Goal: Task Accomplishment & Management: Manage account settings

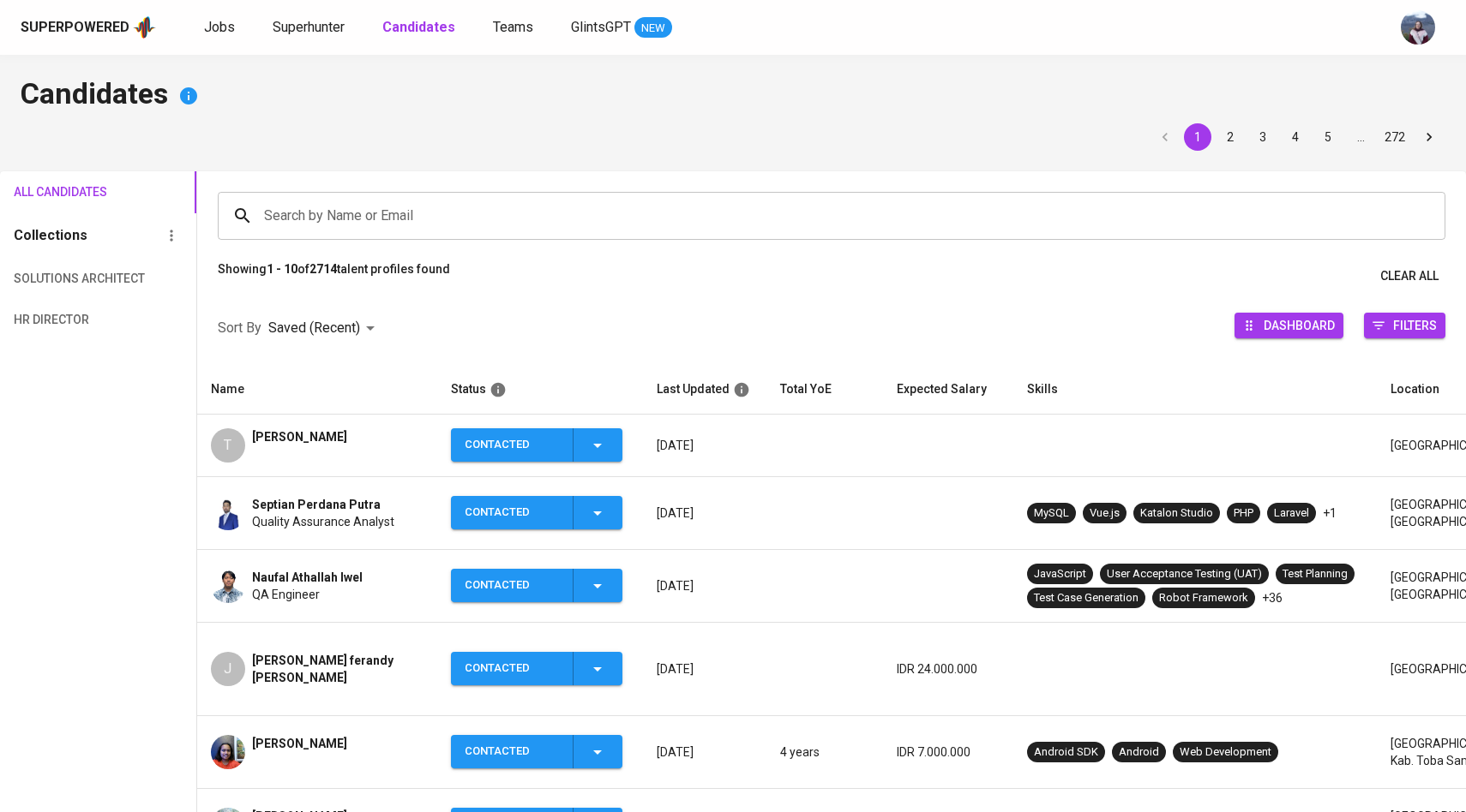
scroll to position [16, 0]
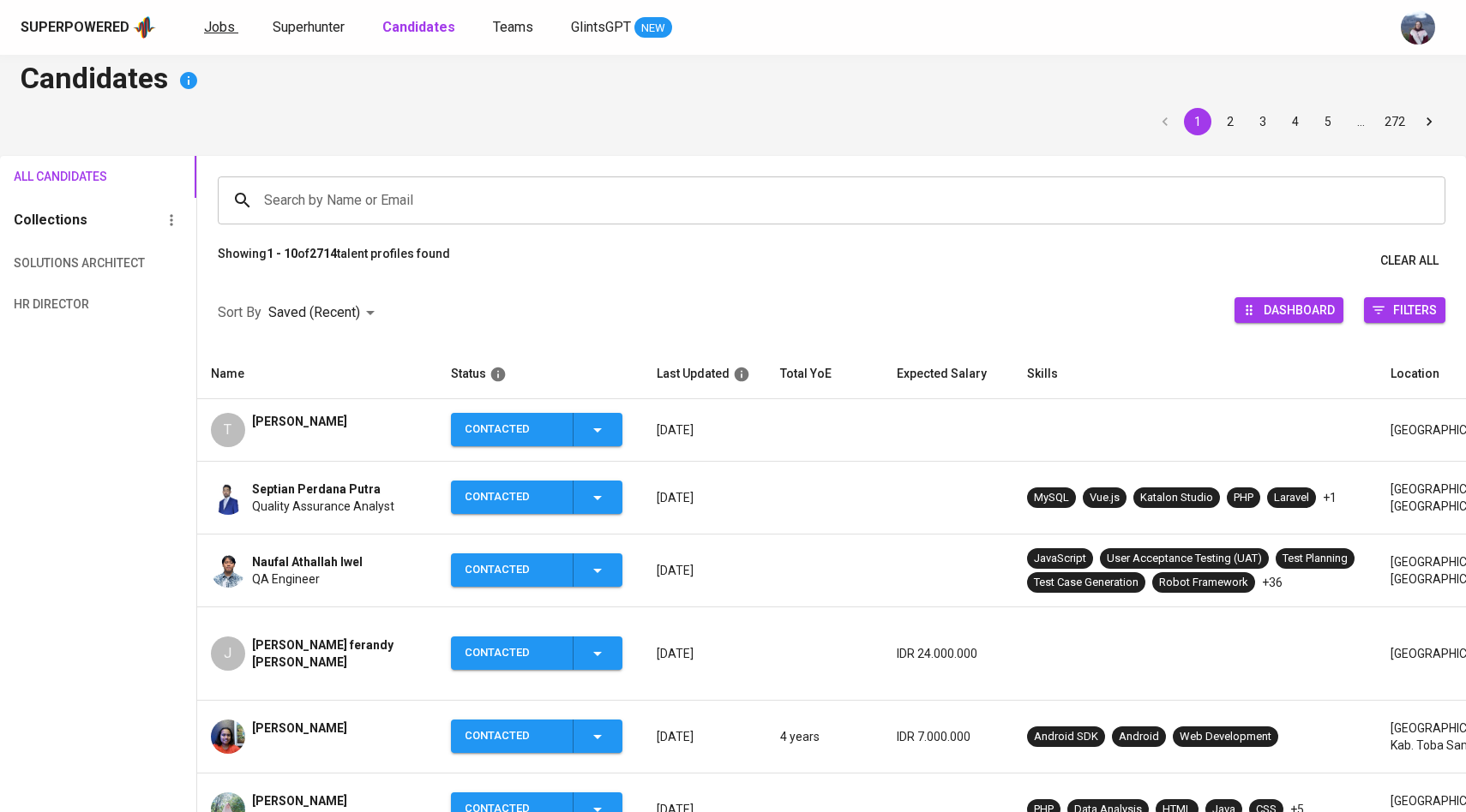
click at [204, 33] on span "Jobs" at bounding box center [219, 26] width 31 height 17
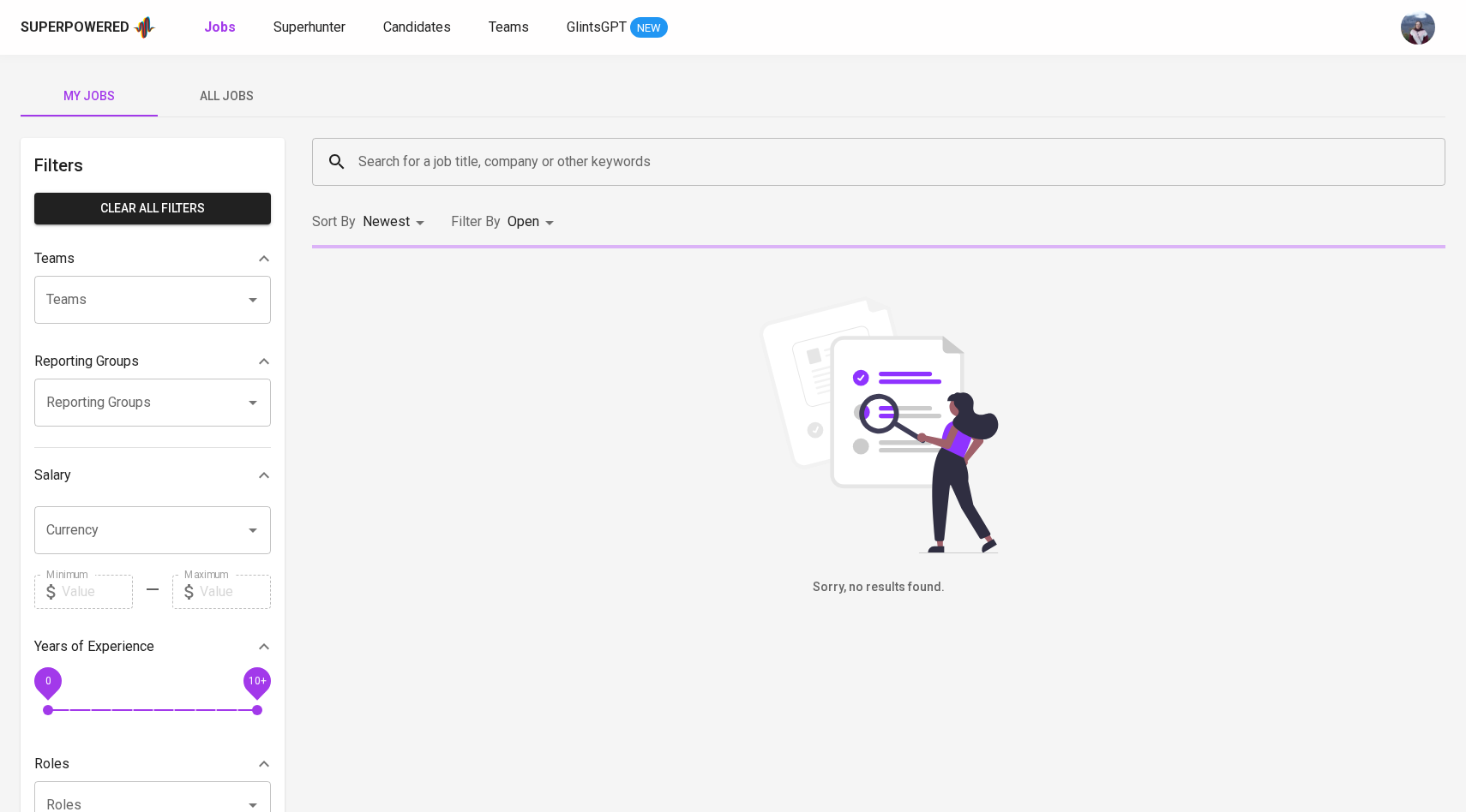
click at [204, 33] on b "Jobs" at bounding box center [220, 26] width 32 height 17
type input "OPEN"
click at [248, 106] on button "All Jobs" at bounding box center [226, 96] width 137 height 41
click at [414, 164] on input "Search for a job title, company or other keywords" at bounding box center [883, 162] width 1058 height 33
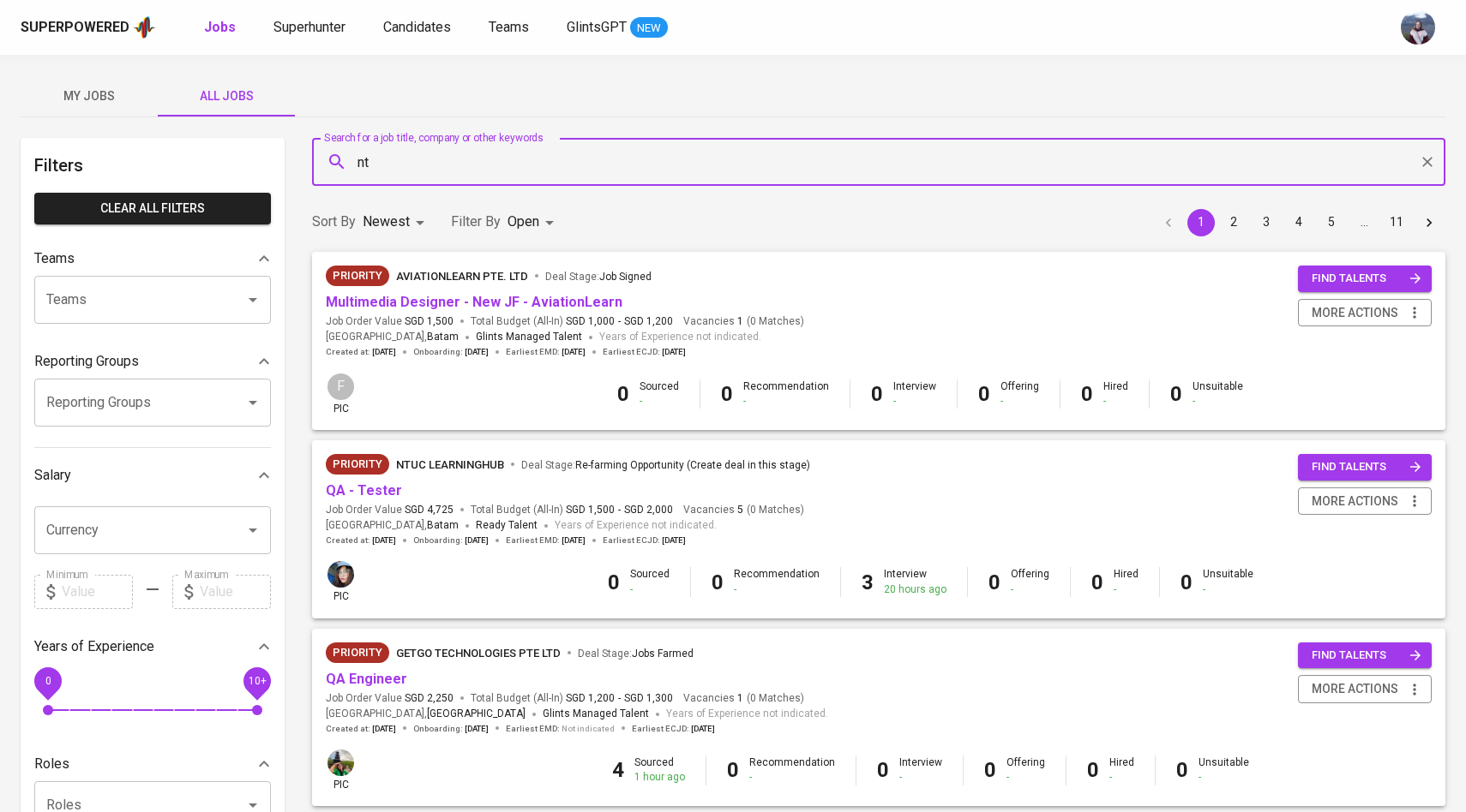
type input "n"
type input "getgo"
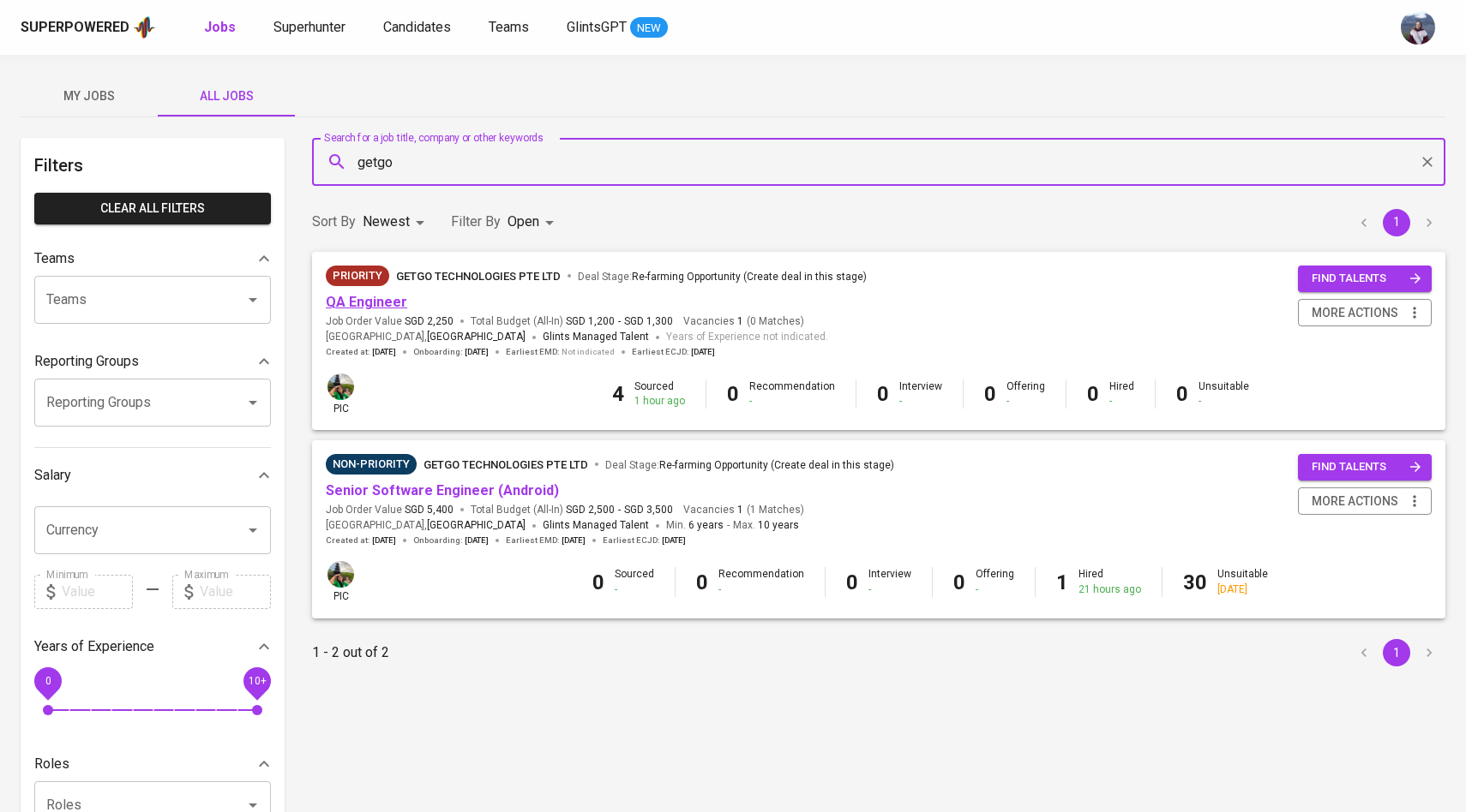
click at [357, 306] on link "QA Engineer" at bounding box center [366, 302] width 82 height 17
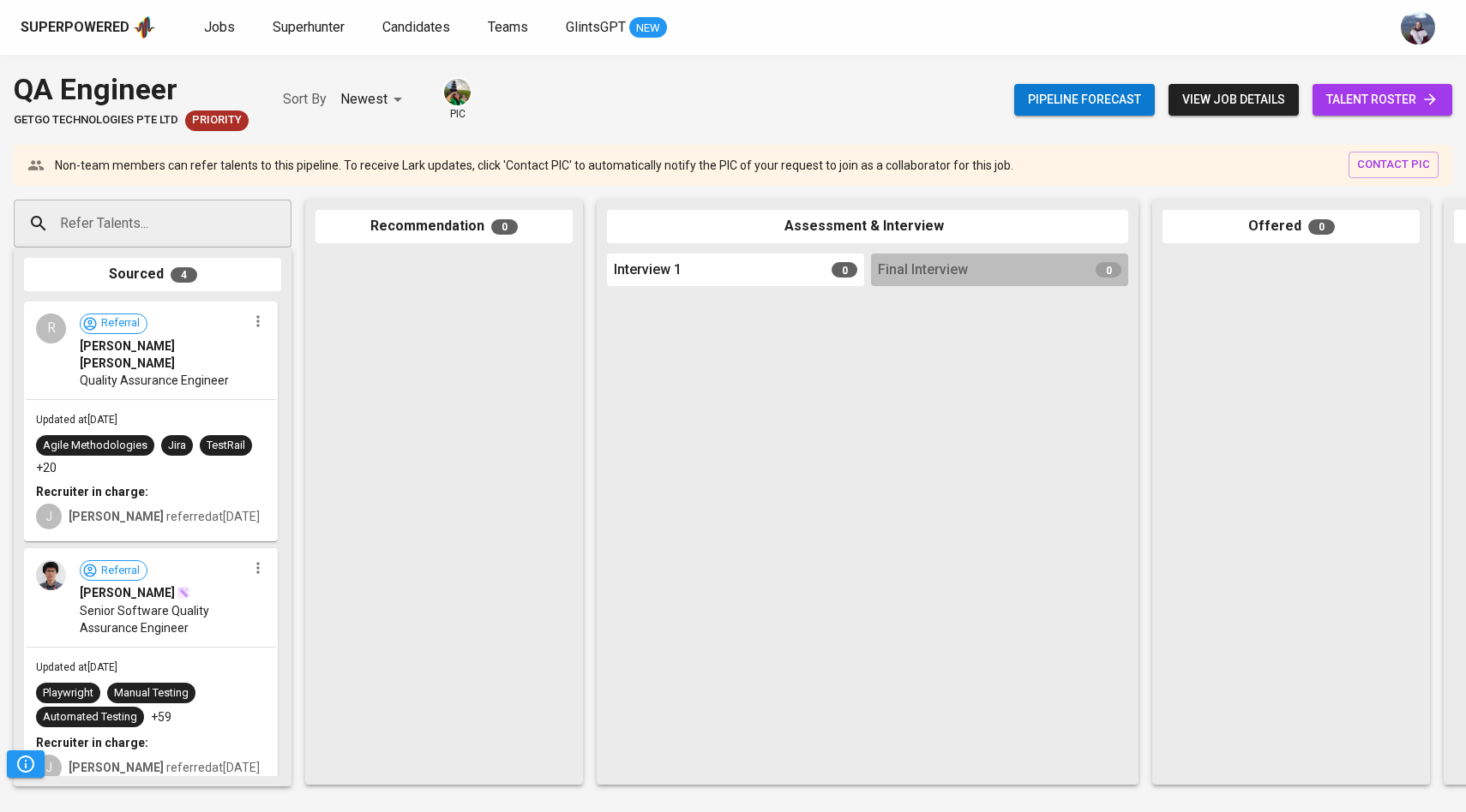
click at [1418, 110] on span "talent roster" at bounding box center [1382, 99] width 113 height 21
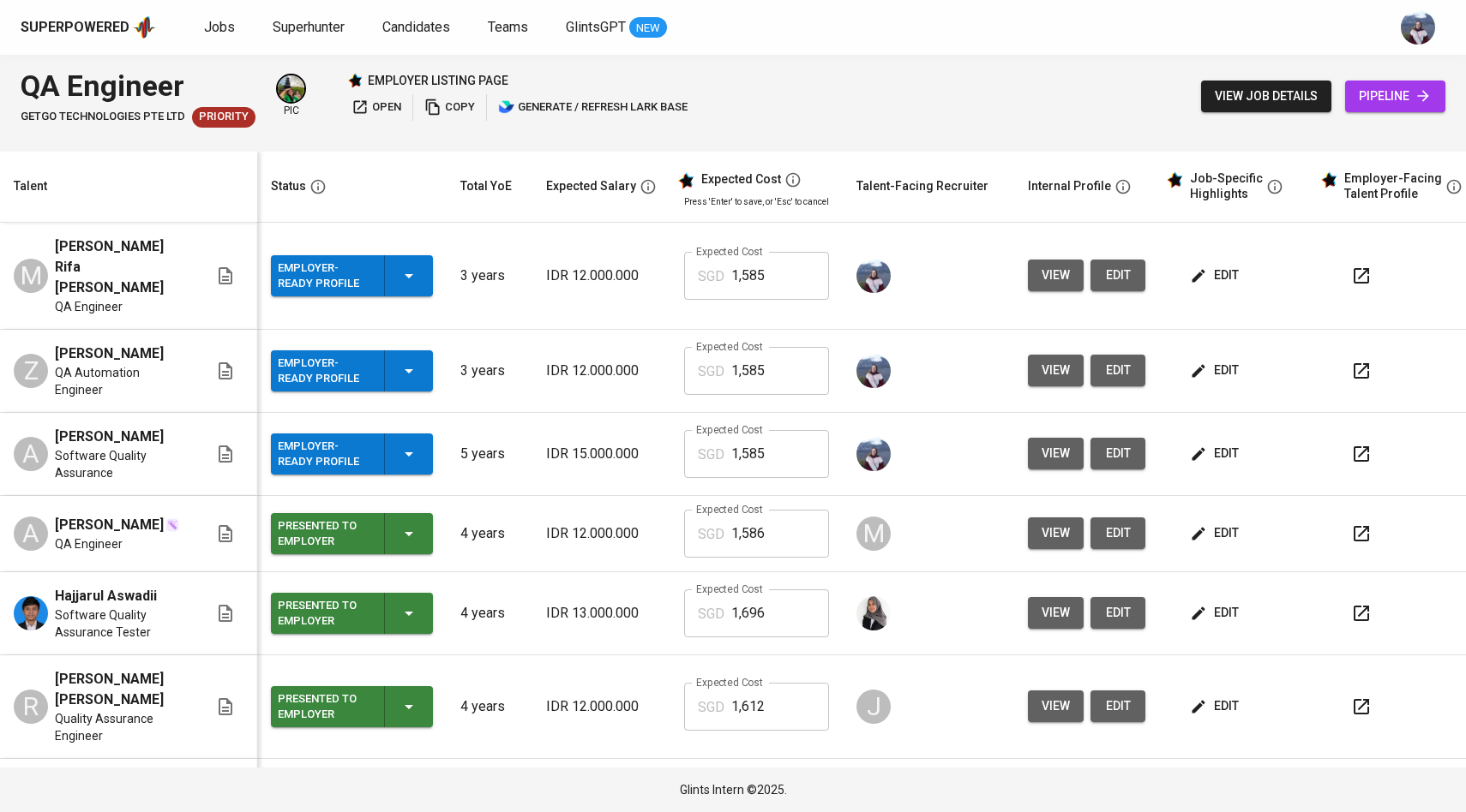
scroll to position [26, 0]
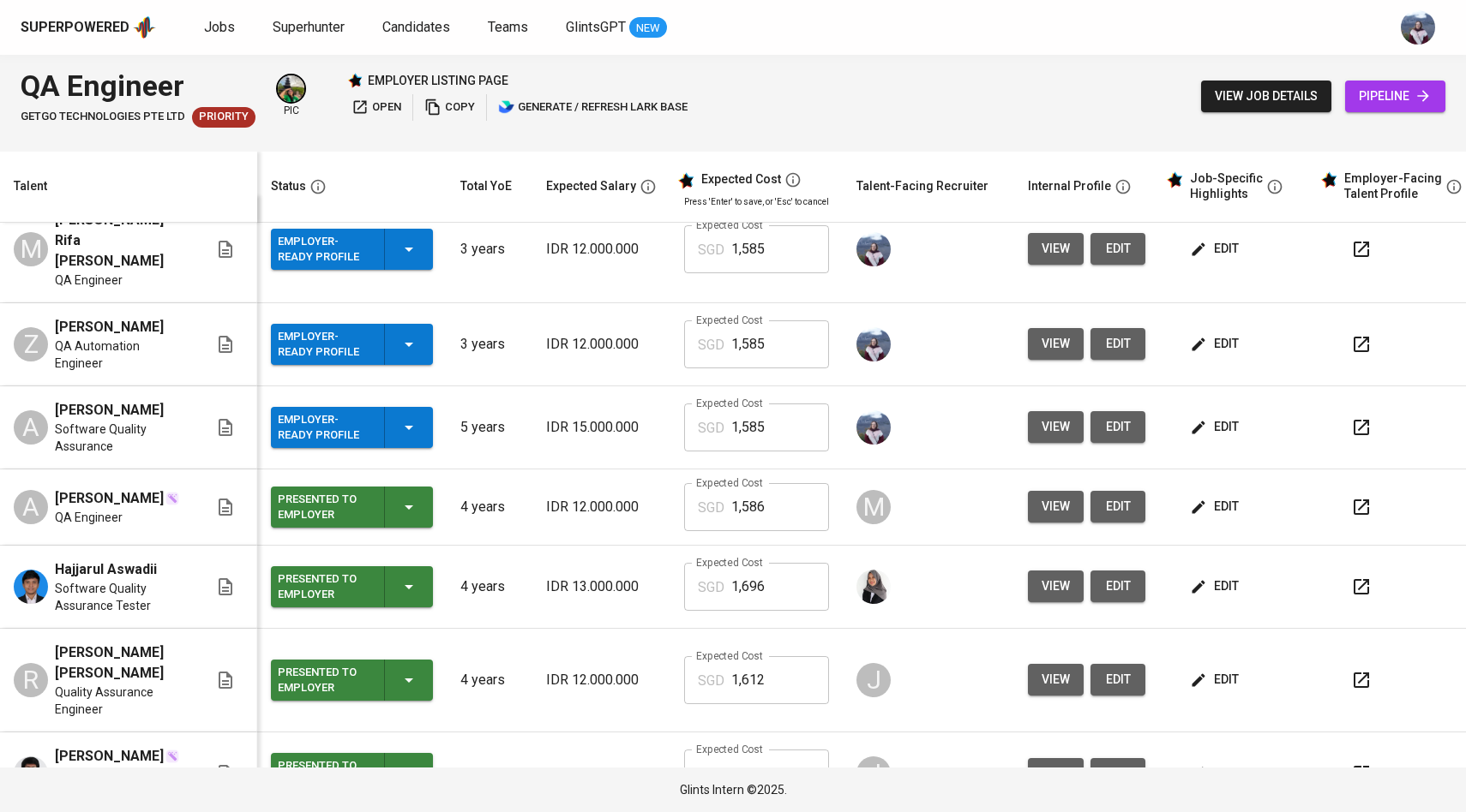
click at [1190, 499] on icon "button" at bounding box center [1198, 507] width 17 height 17
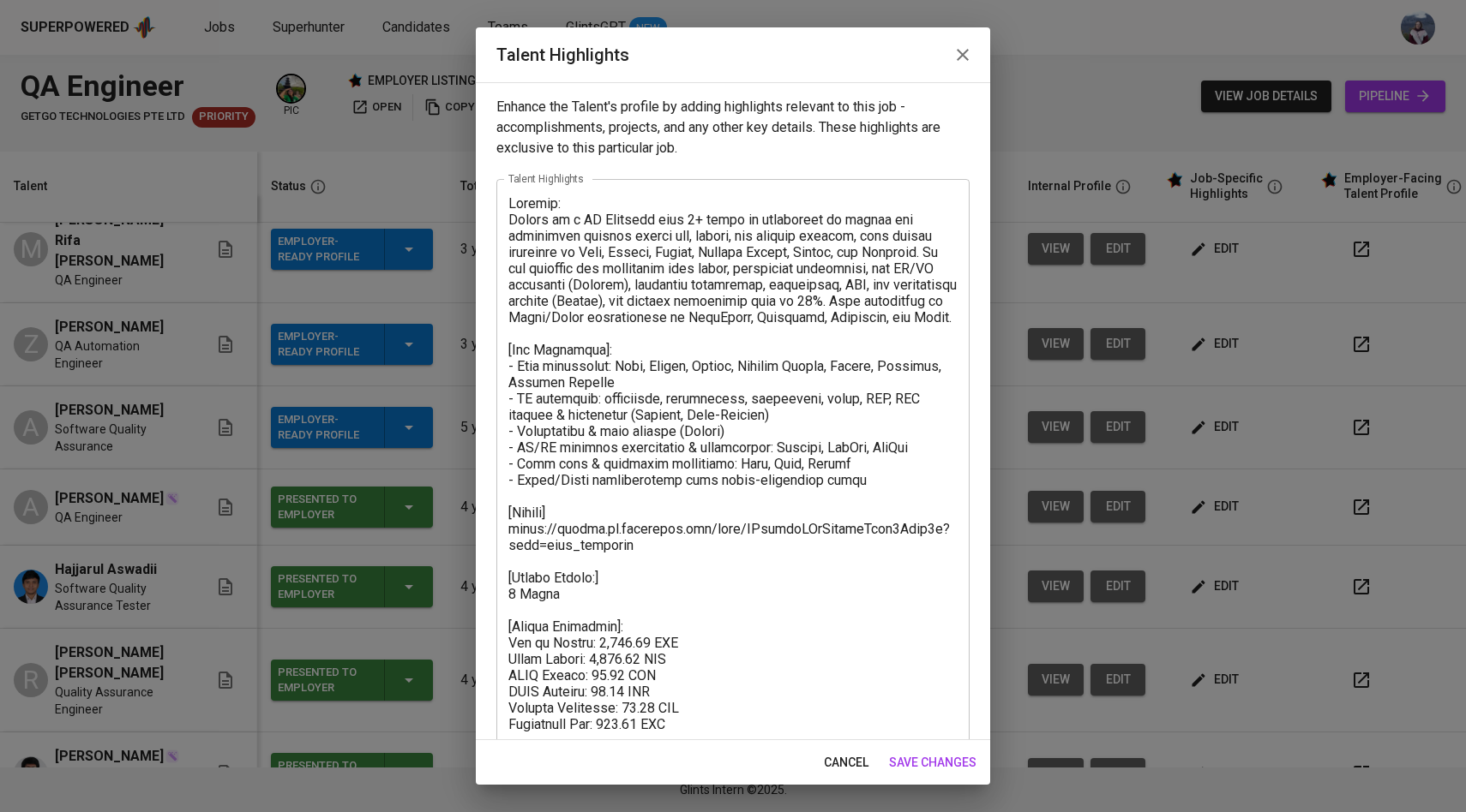
scroll to position [55, 0]
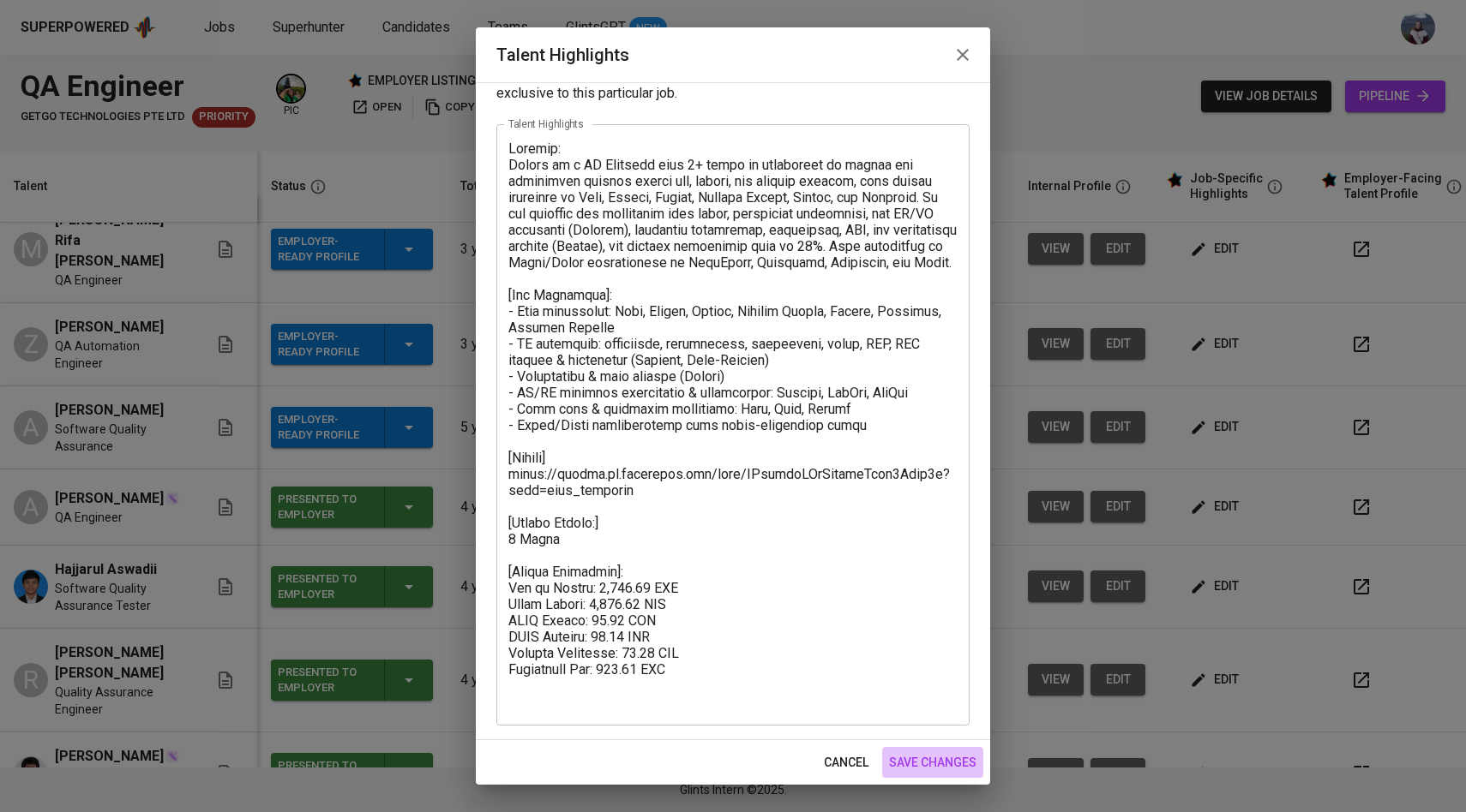
click at [920, 759] on span "save changes" at bounding box center [932, 763] width 87 height 21
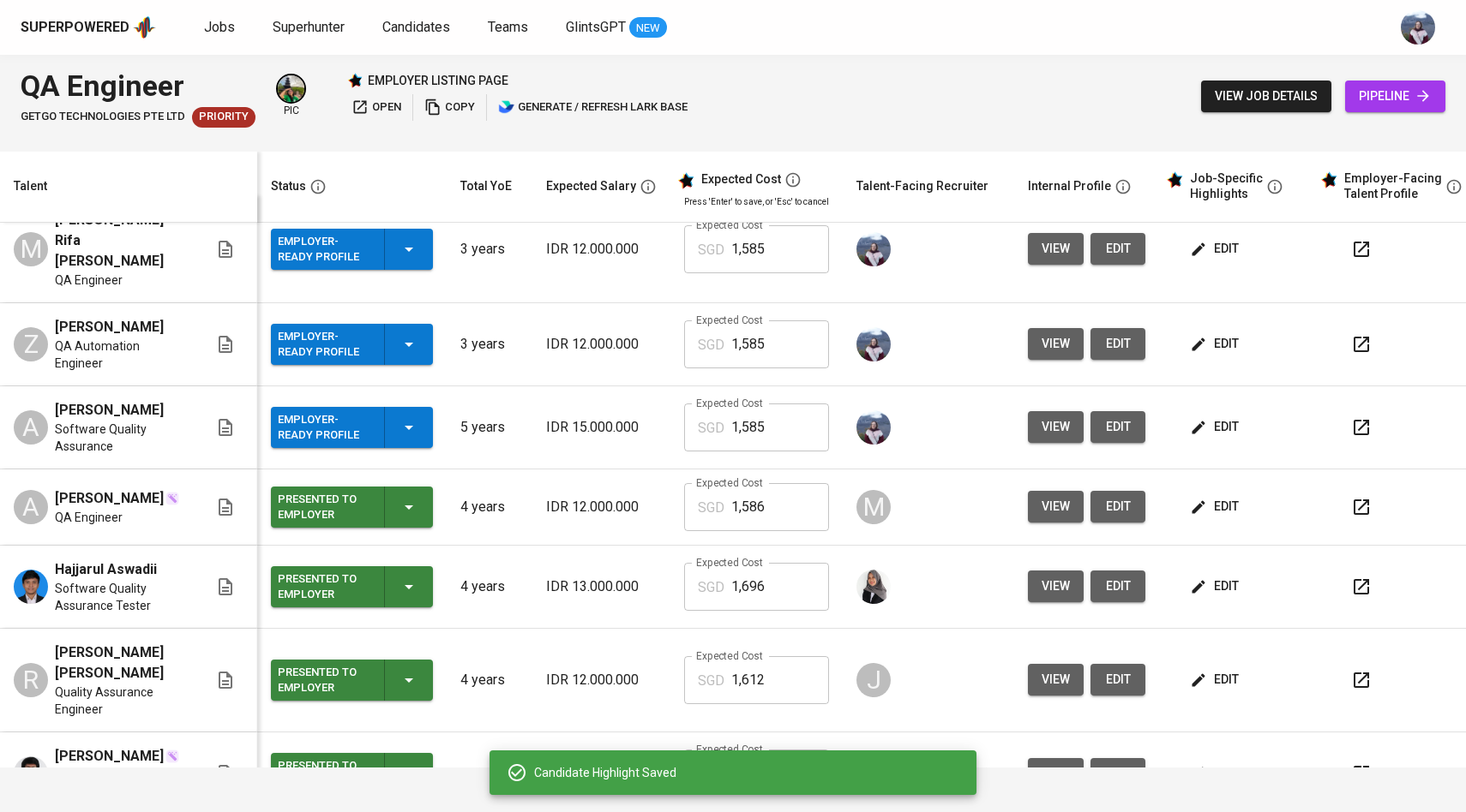
scroll to position [0, 0]
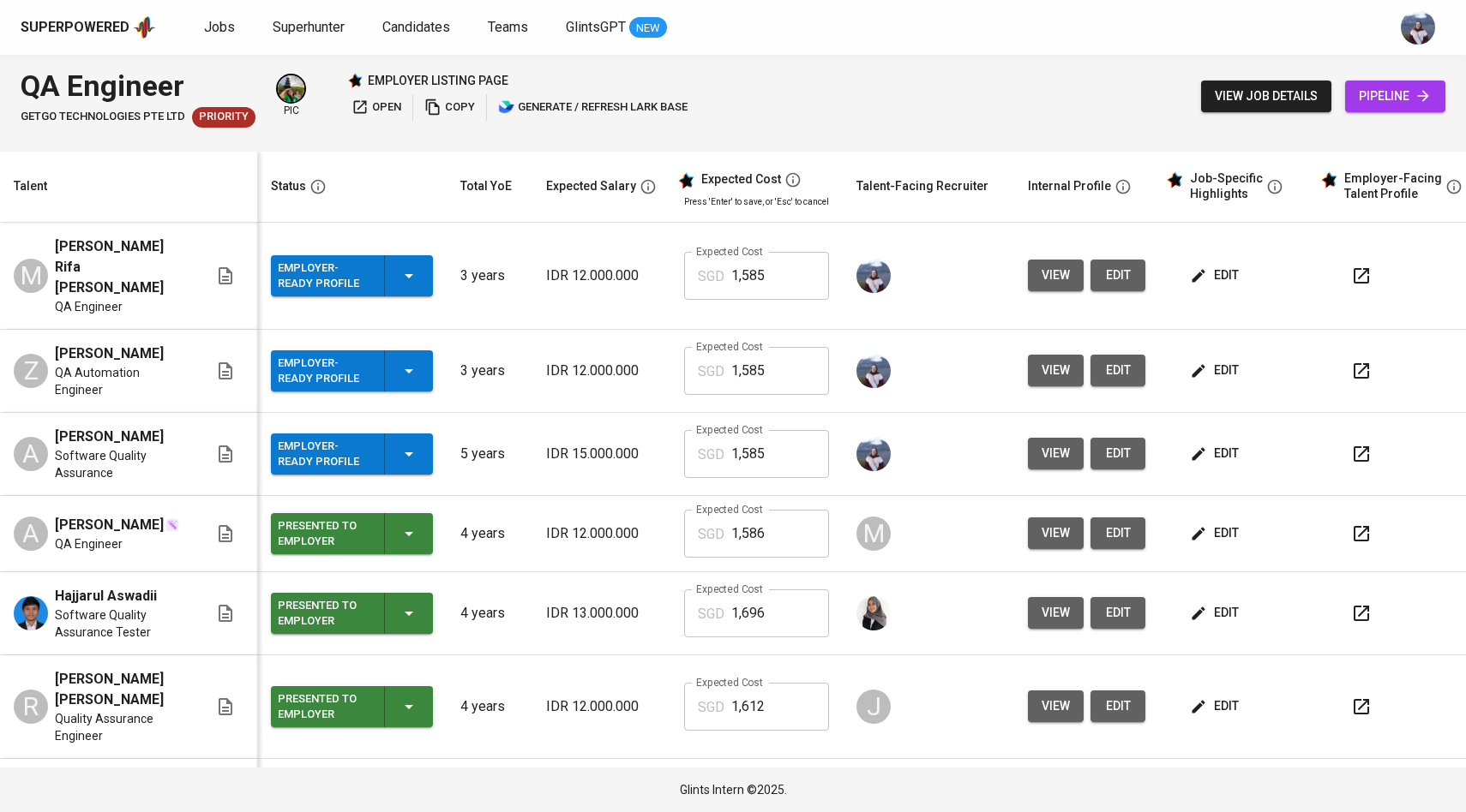
click at [1213, 266] on span "edit" at bounding box center [1216, 275] width 46 height 21
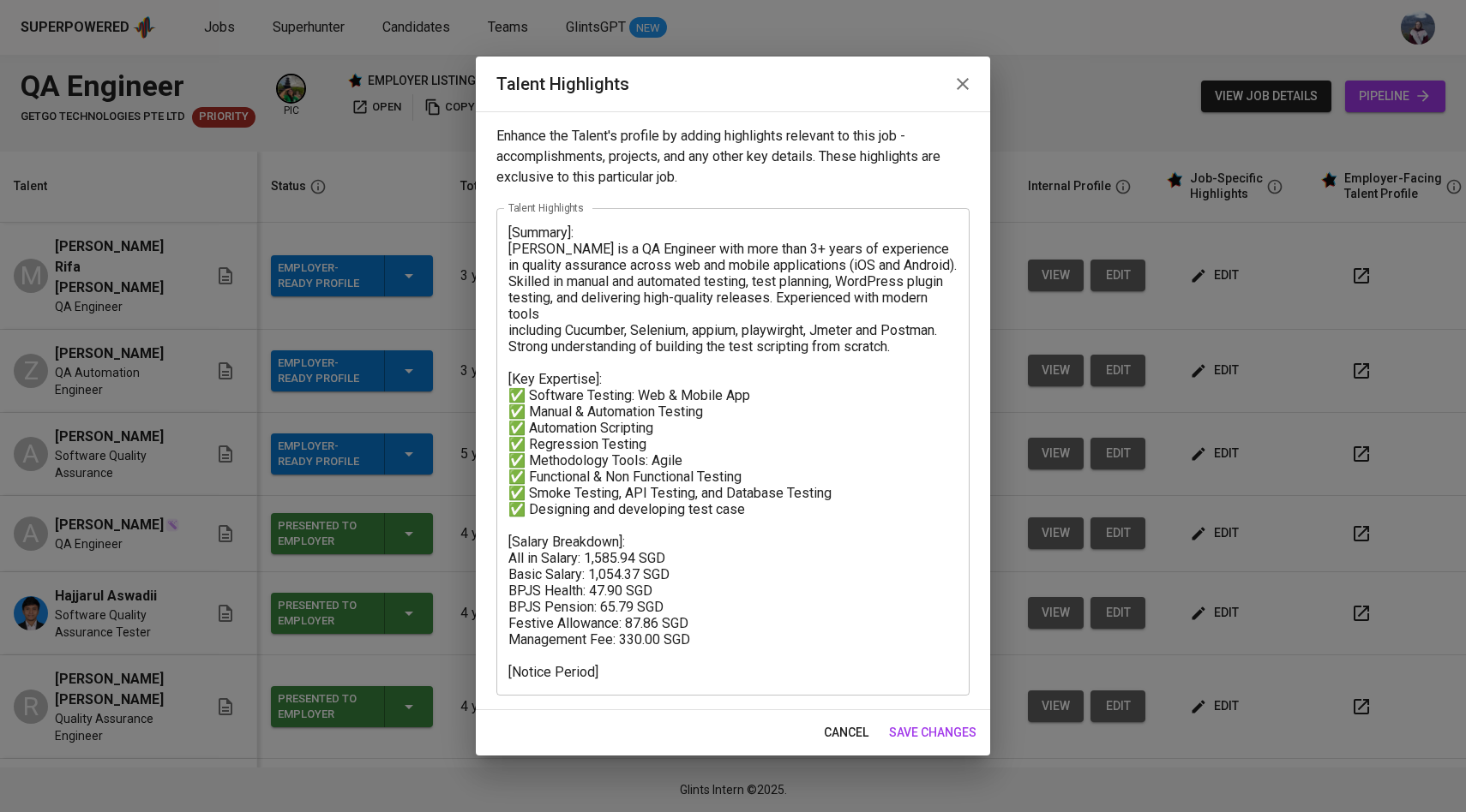
click at [925, 737] on span "save changes" at bounding box center [932, 733] width 87 height 21
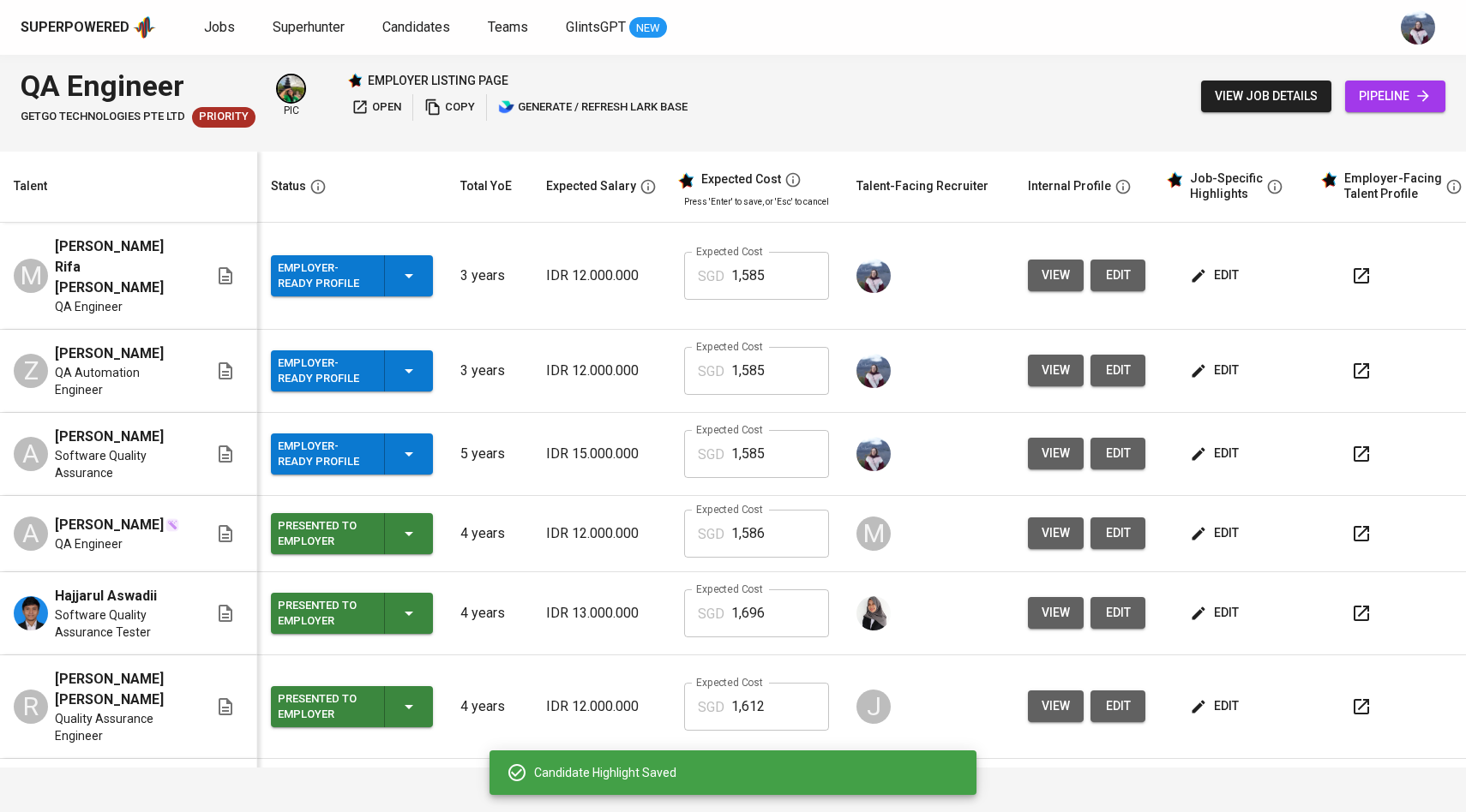
click at [1214, 523] on span "edit" at bounding box center [1216, 533] width 46 height 21
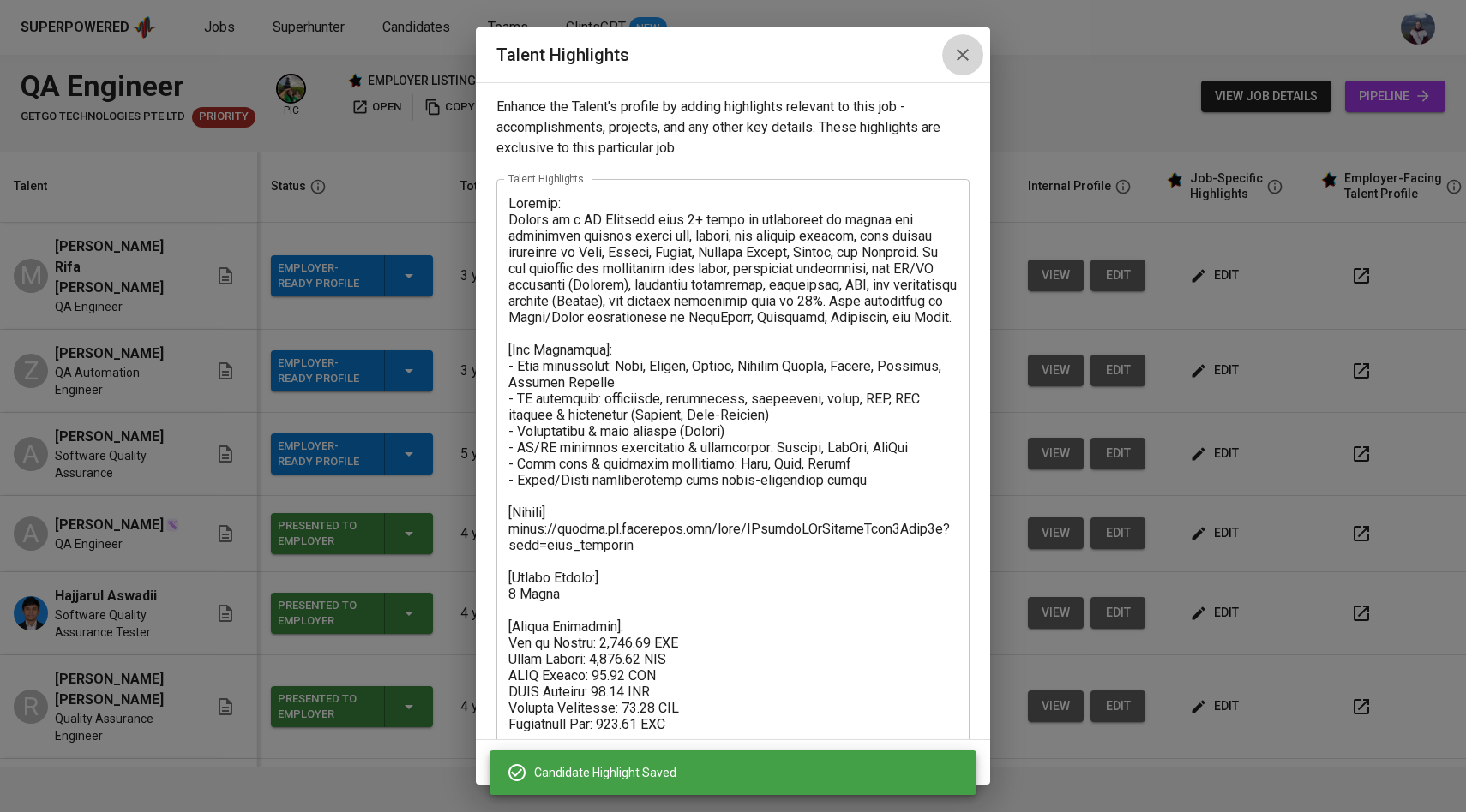
click at [958, 63] on icon "button" at bounding box center [962, 55] width 20 height 20
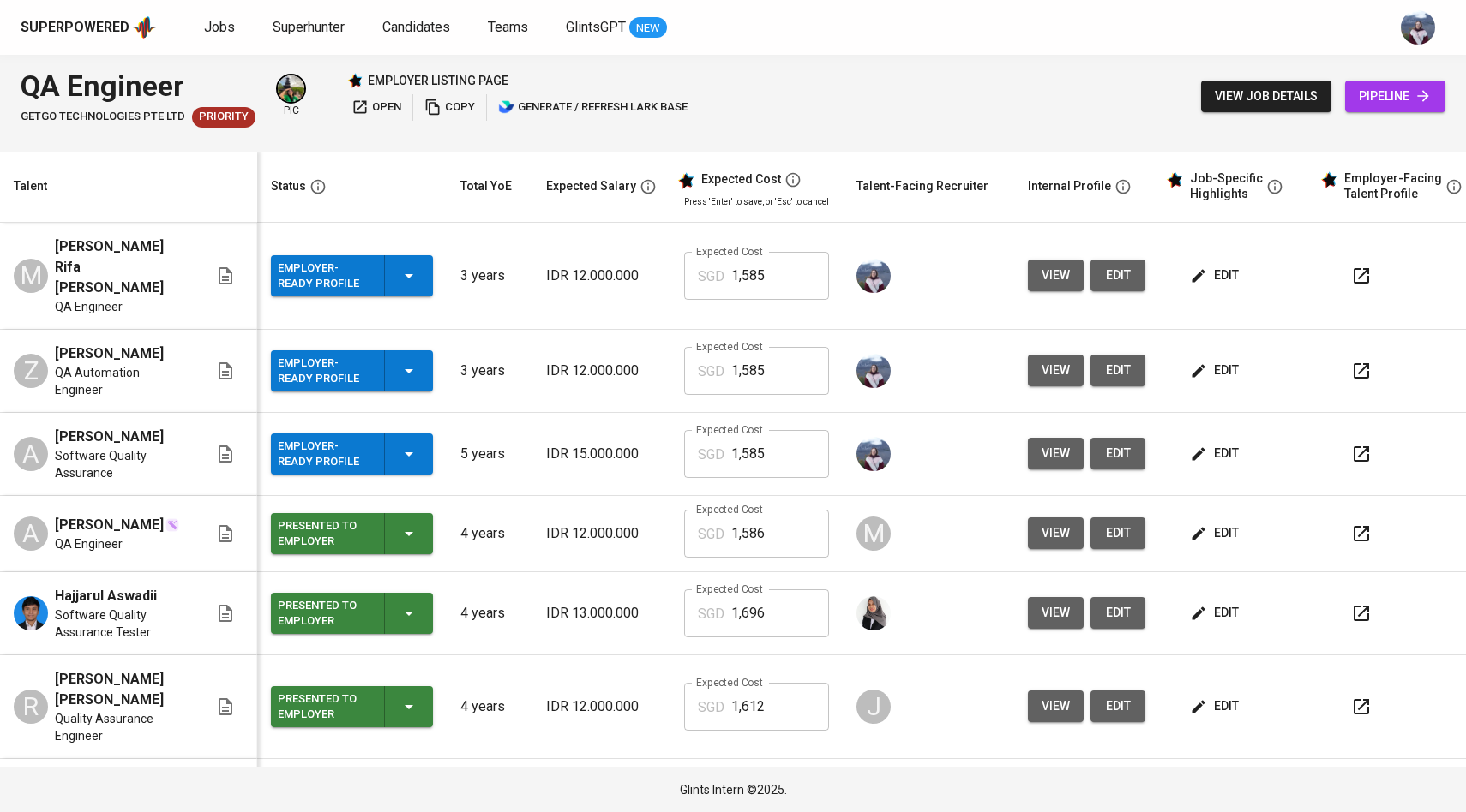
click at [1190, 267] on icon "button" at bounding box center [1198, 275] width 17 height 17
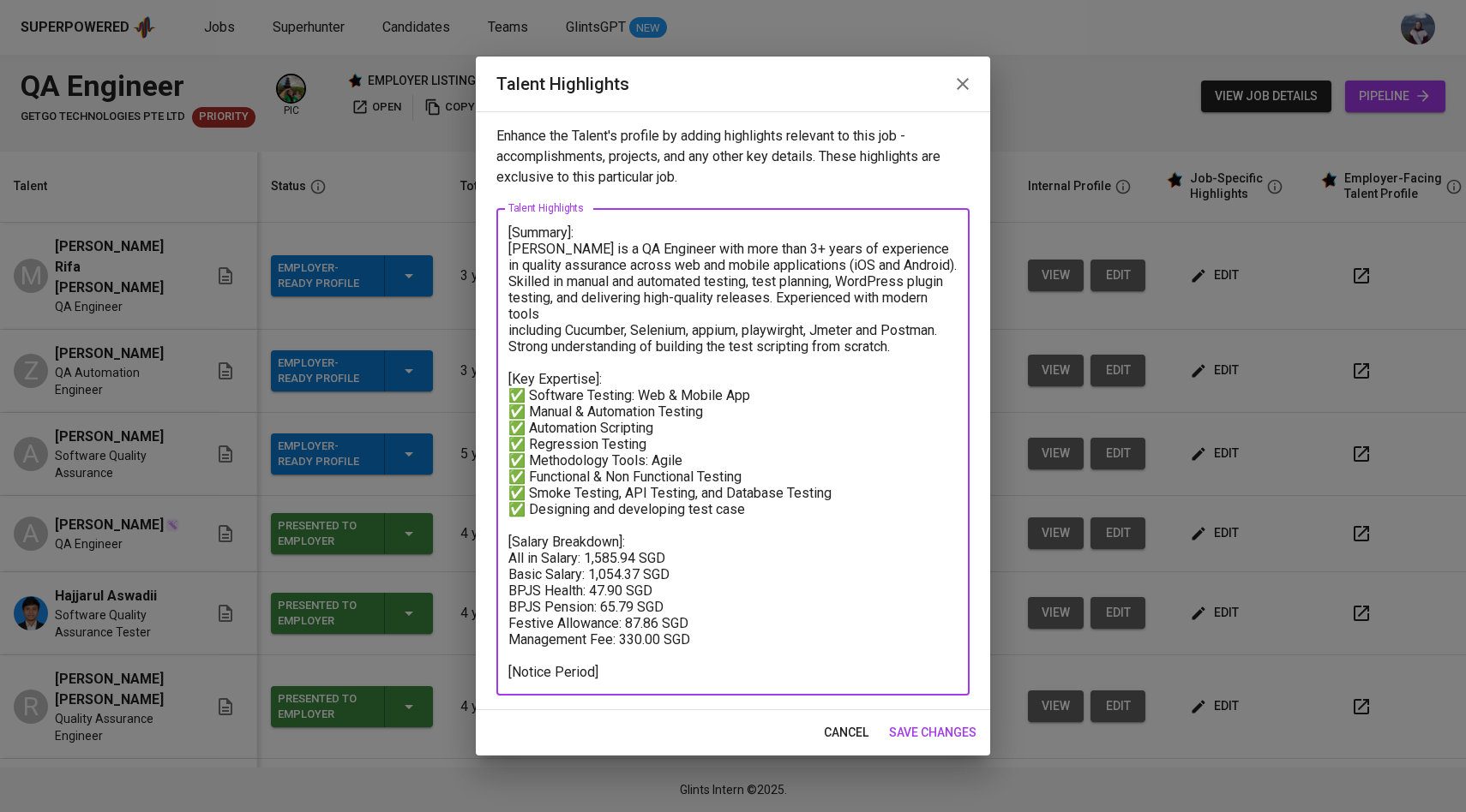
click at [547, 512] on textarea "[Summary]: [PERSON_NAME] is a QA Engineer with more than 3+ years of experience…" at bounding box center [733, 452] width 449 height 456
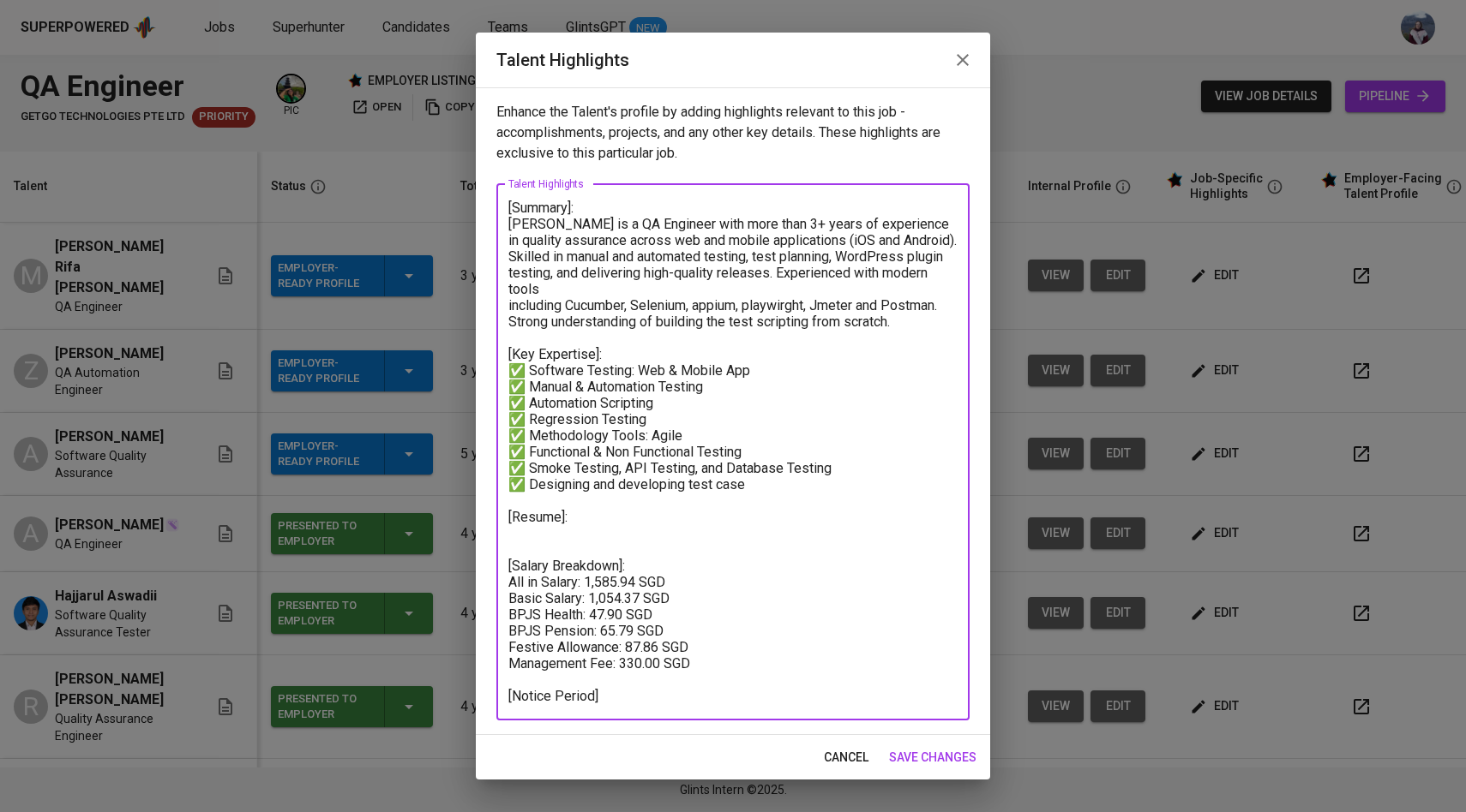
type textarea "[Summary]: [PERSON_NAME] is a QA Engineer with more than 3+ years of experience…"
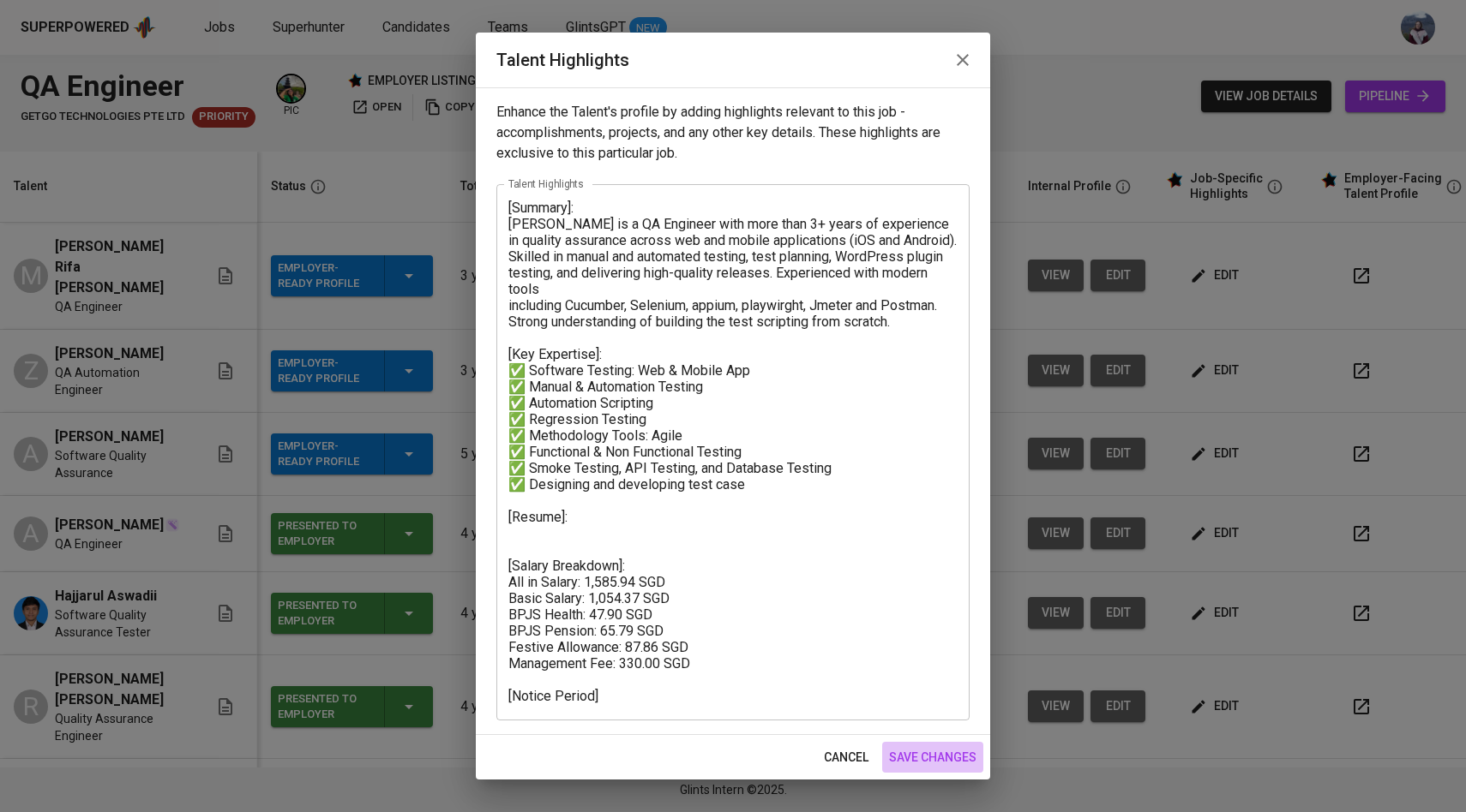
click at [931, 753] on span "save changes" at bounding box center [932, 757] width 87 height 21
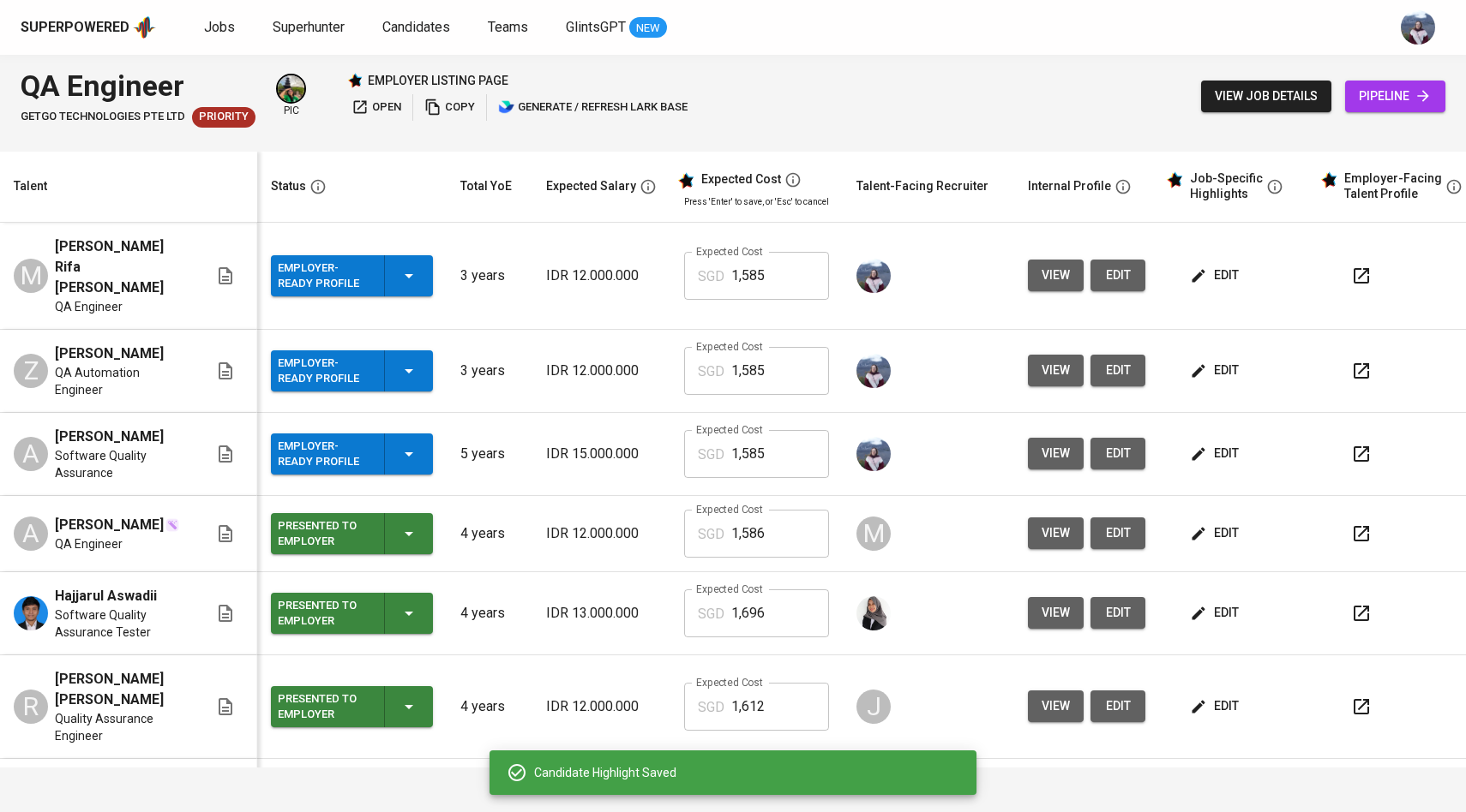
click at [1202, 360] on span "edit" at bounding box center [1216, 370] width 46 height 21
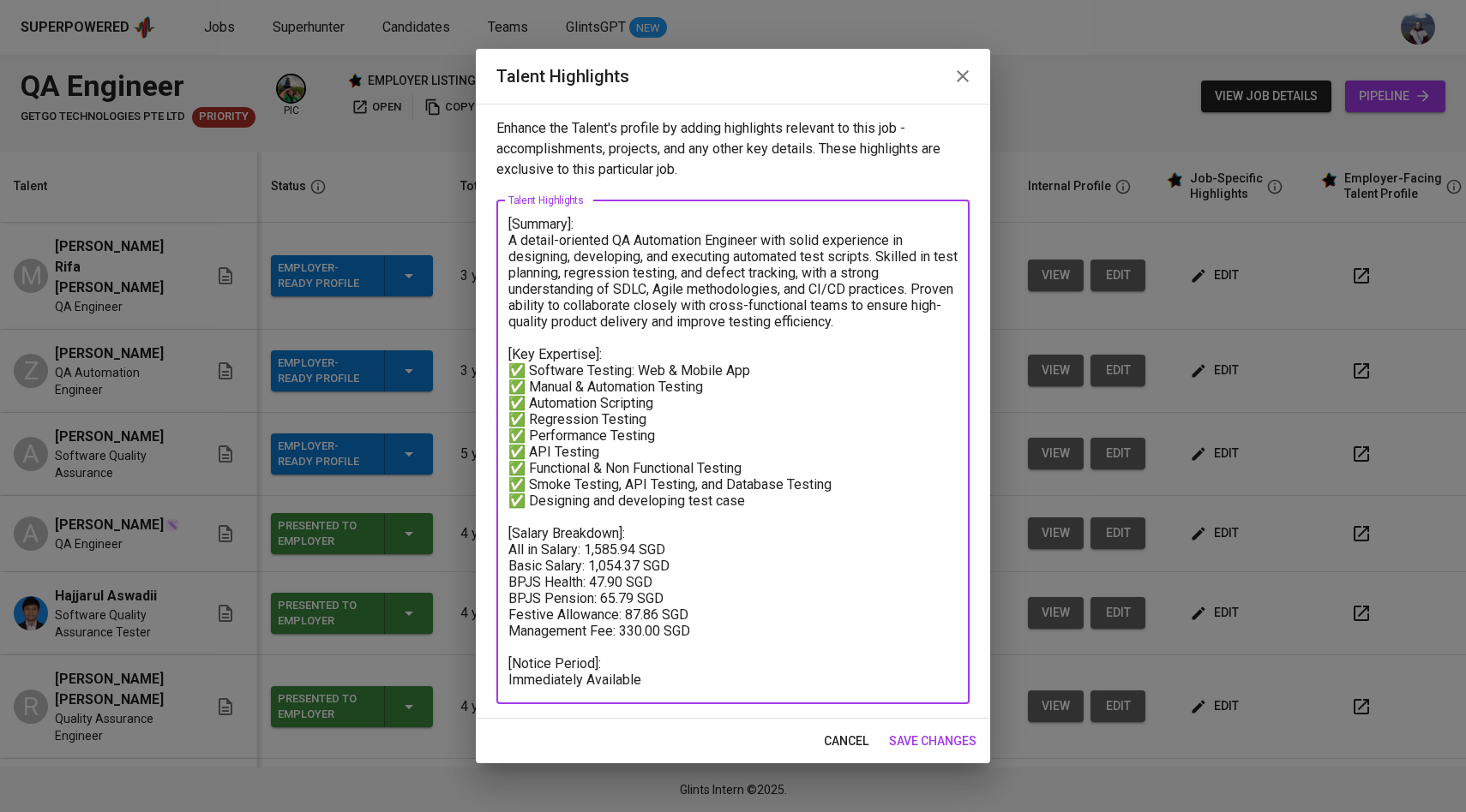
click at [569, 514] on textarea "[Summary]: A detail-oriented QA Automation Engineer with solid experience in de…" at bounding box center [733, 451] width 449 height 472
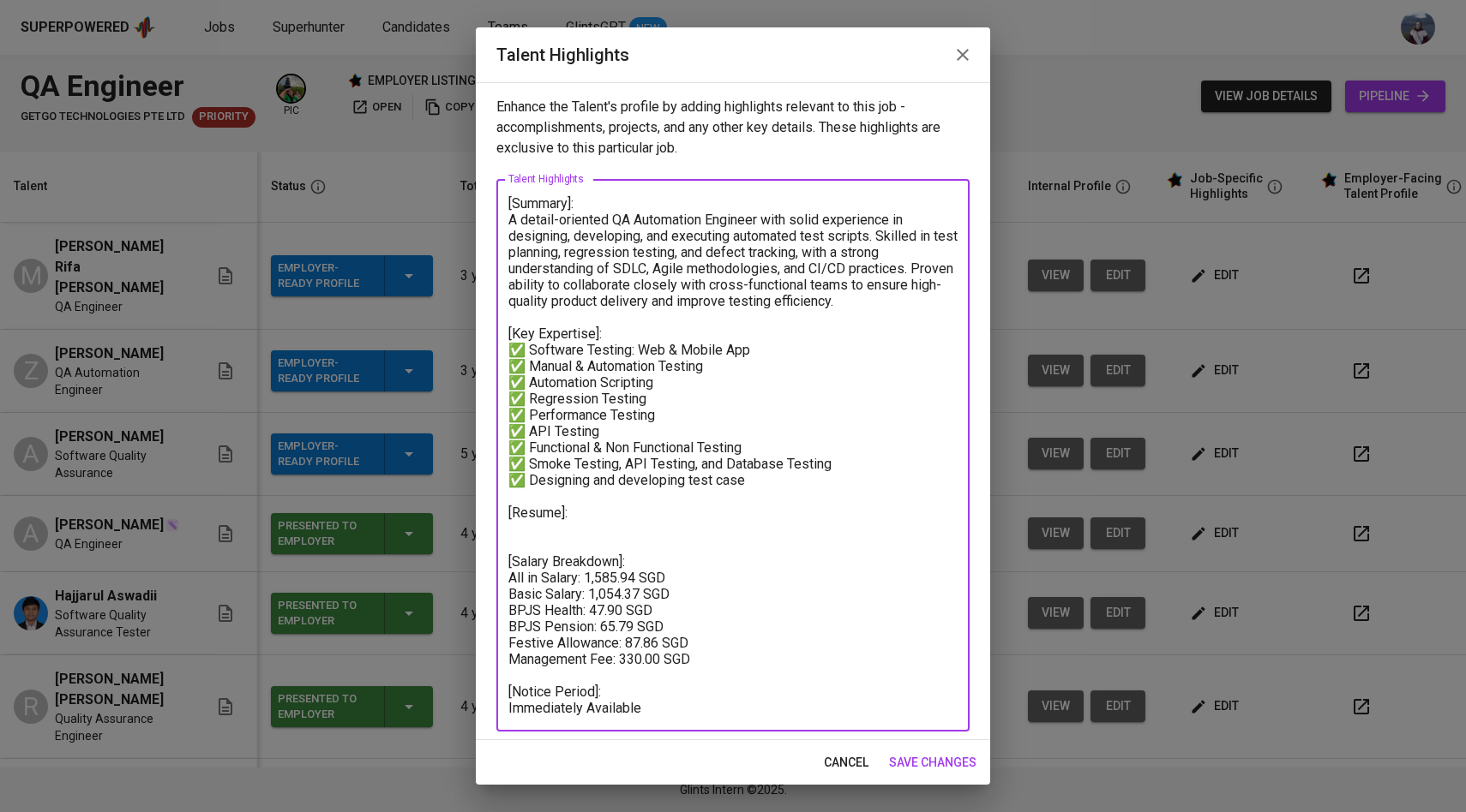
type textarea "[Summary]: A detail-oriented QA Automation Engineer with solid experience in de…"
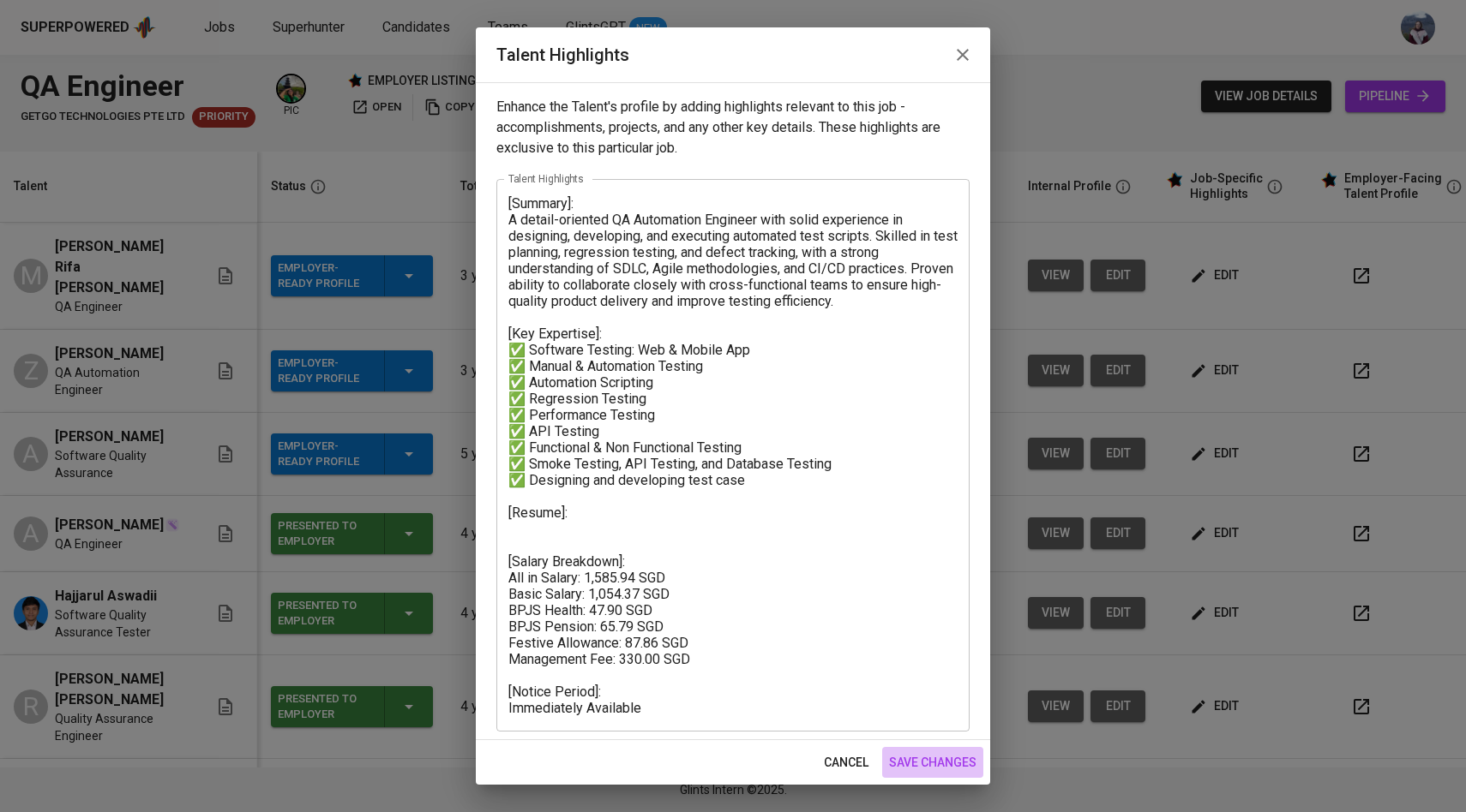
click at [952, 760] on span "save changes" at bounding box center [932, 763] width 87 height 21
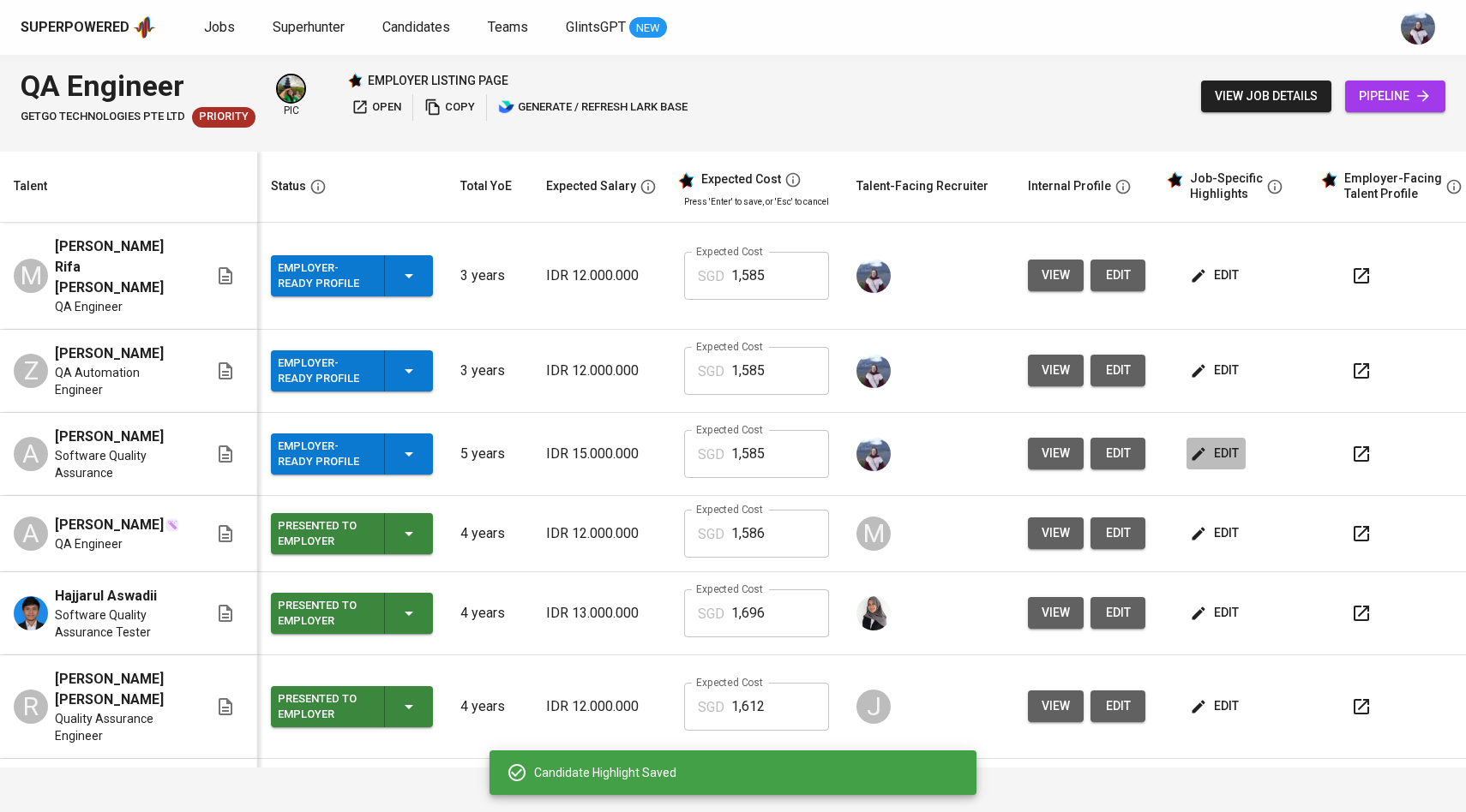
click at [1210, 438] on button "edit" at bounding box center [1215, 454] width 59 height 32
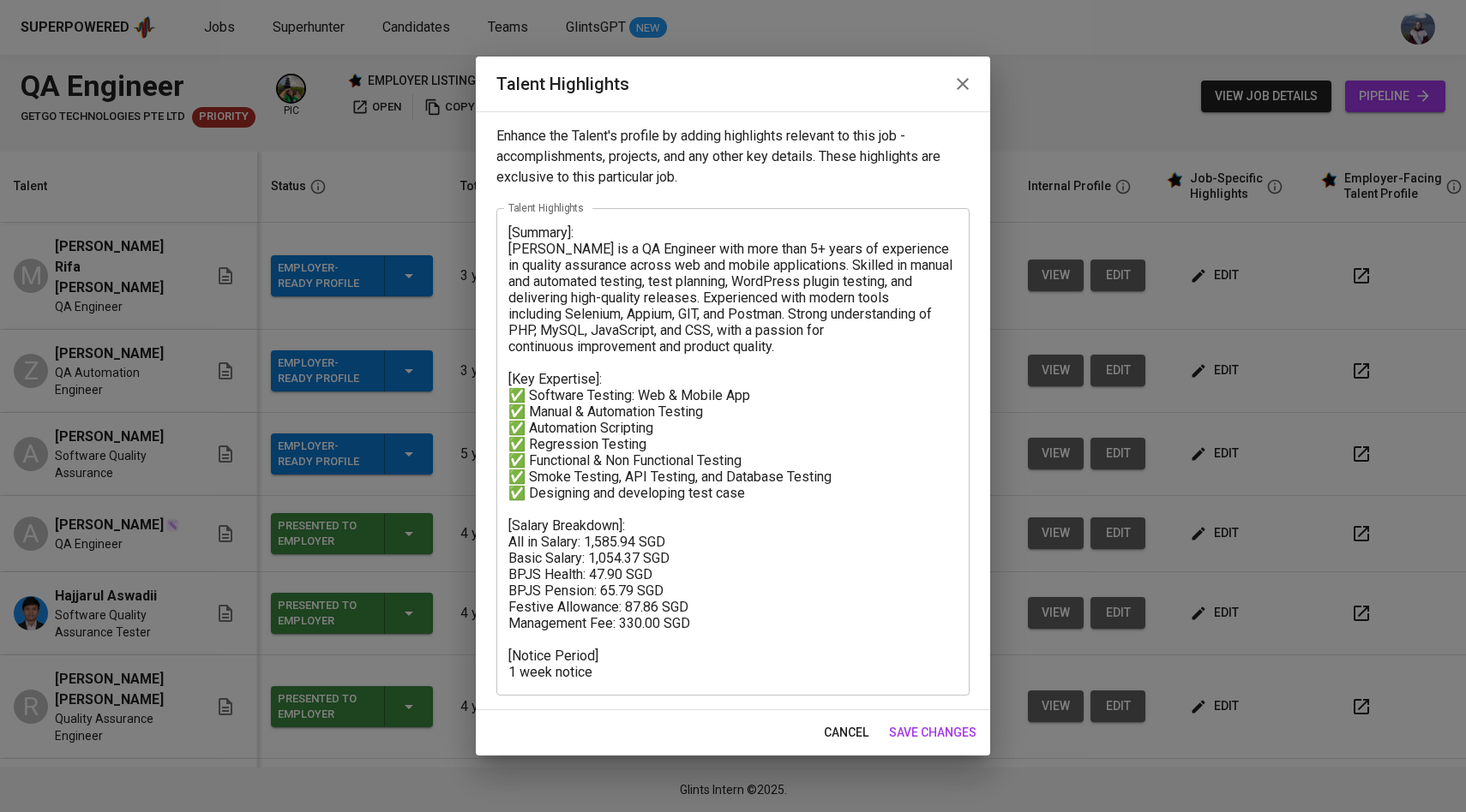
click at [575, 516] on textarea "[Summary]: [PERSON_NAME] is a QA Engineer with more than 5+ years of experience…" at bounding box center [733, 452] width 449 height 456
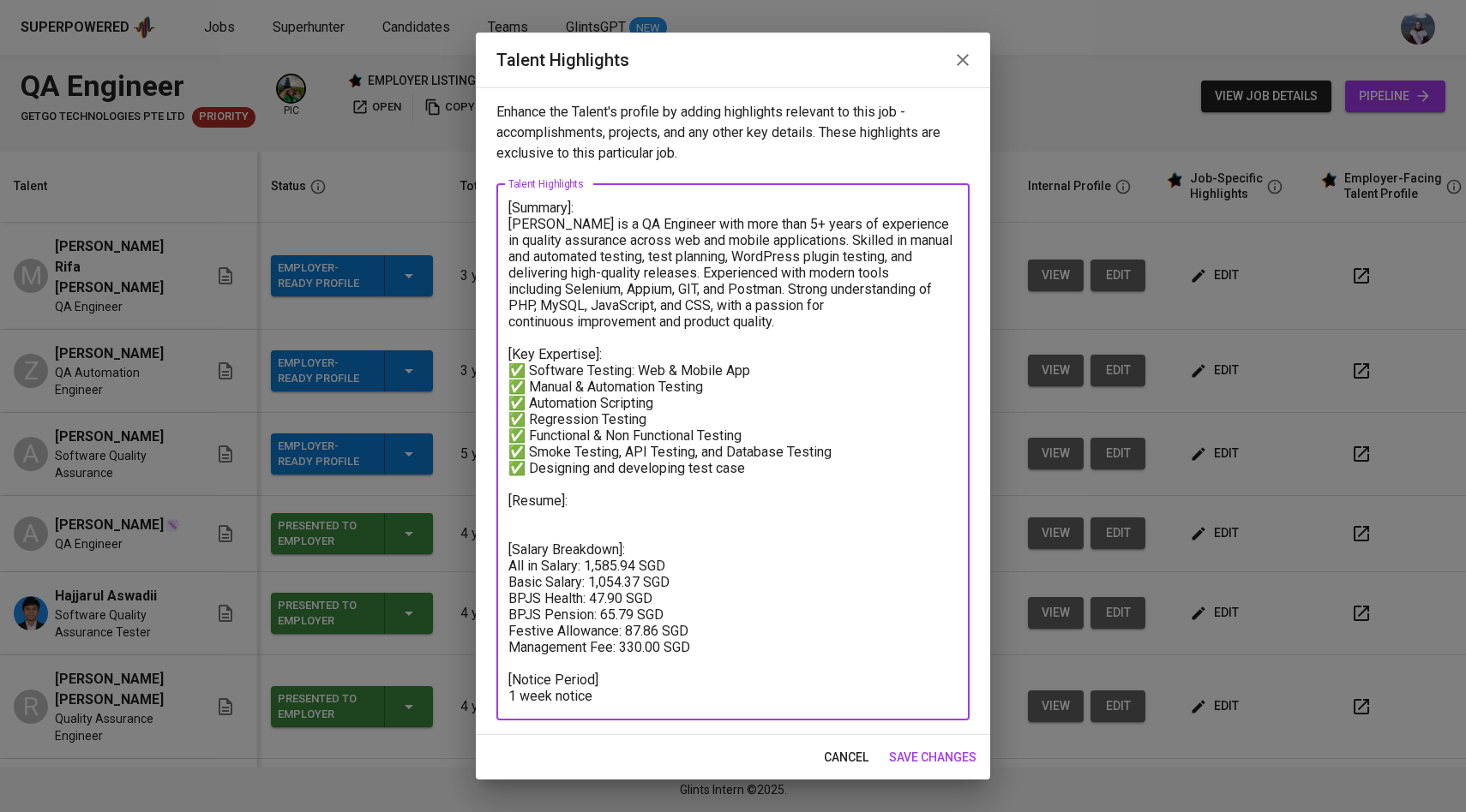
type textarea "[Summary]: [PERSON_NAME] is a QA Engineer with more than 5+ years of experience…"
click at [947, 762] on span "save changes" at bounding box center [932, 757] width 87 height 21
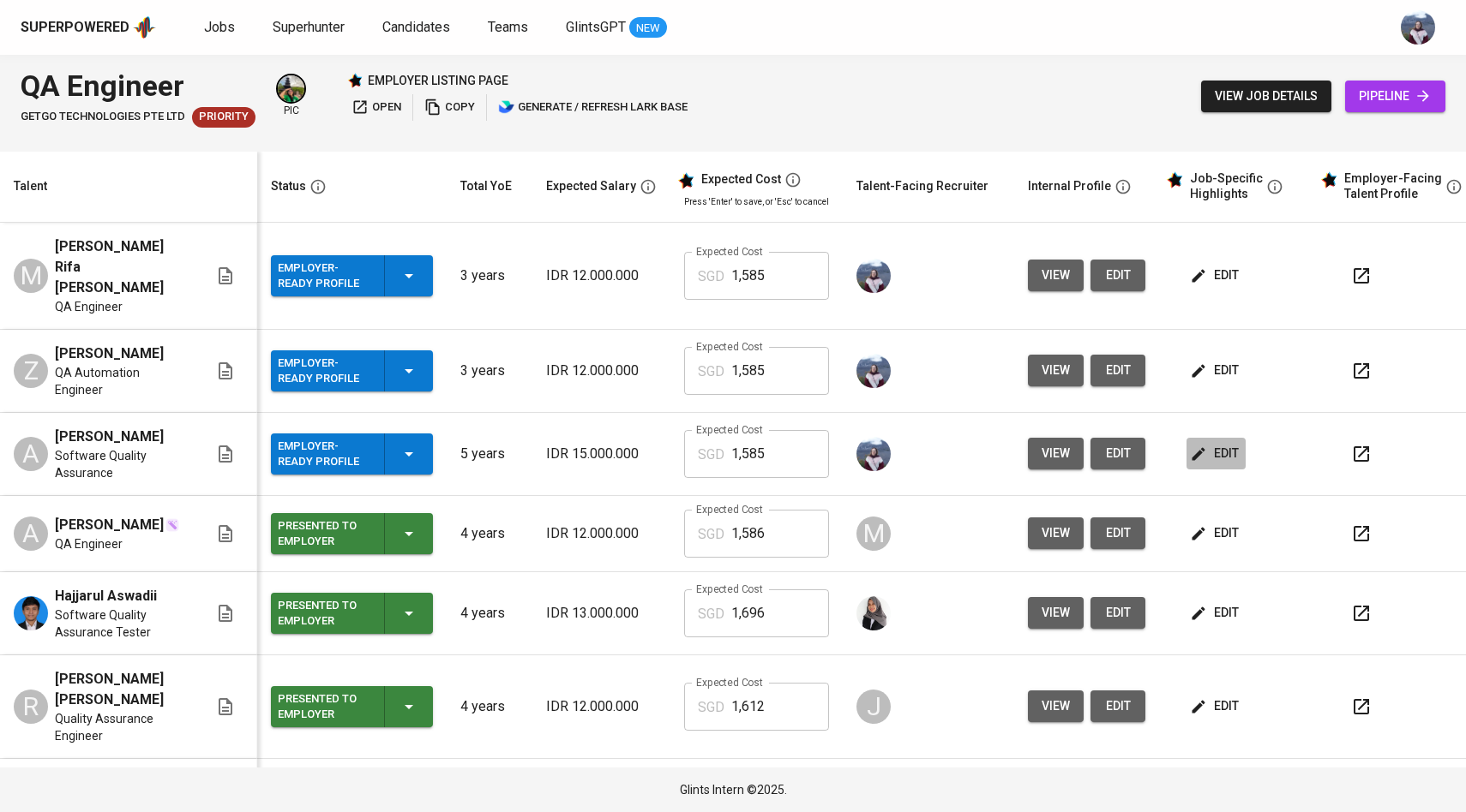
click at [1195, 446] on icon "button" at bounding box center [1198, 454] width 17 height 17
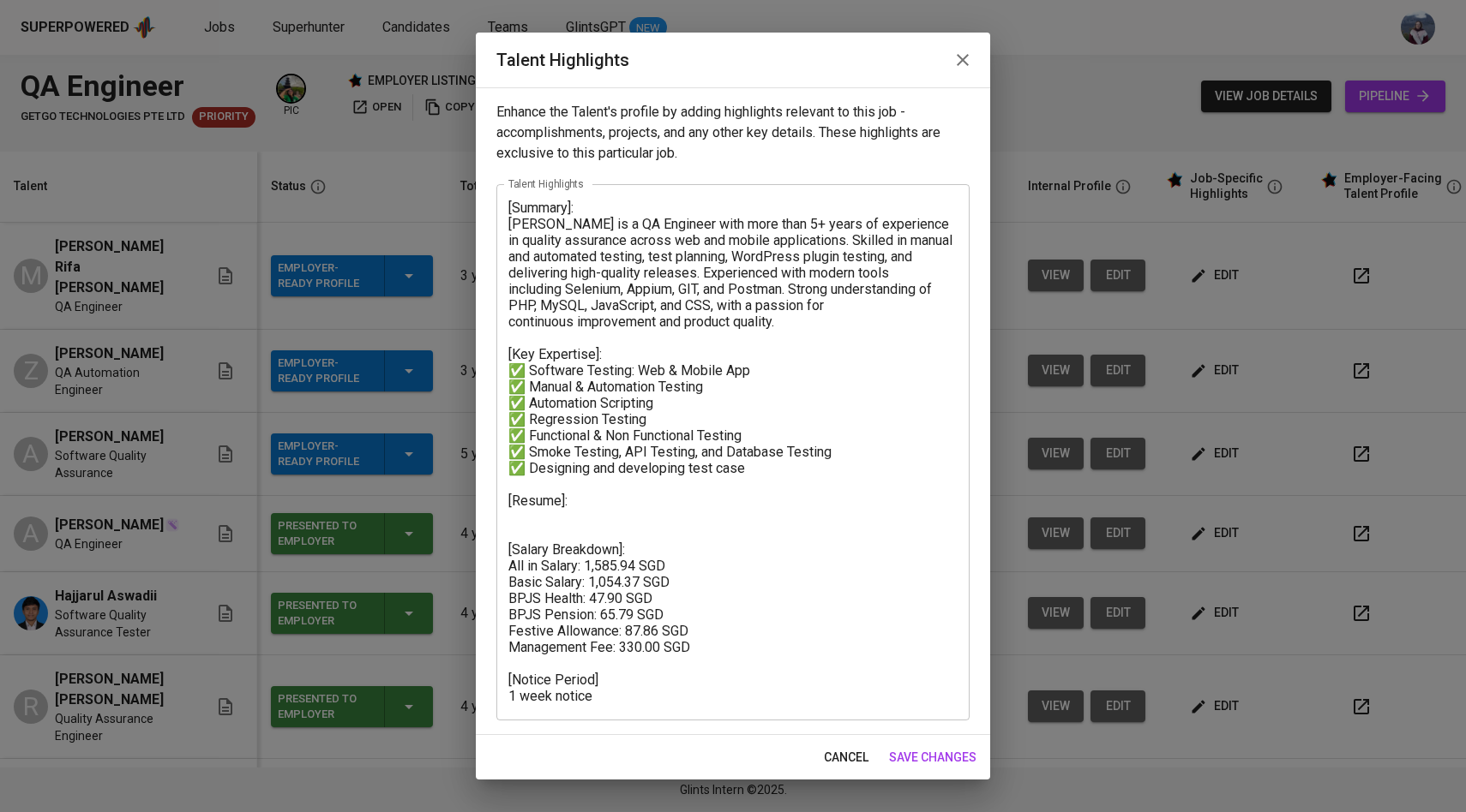
click at [586, 523] on textarea "[Summary]: [PERSON_NAME] is a QA Engineer with more than 5+ years of experience…" at bounding box center [733, 452] width 449 height 505
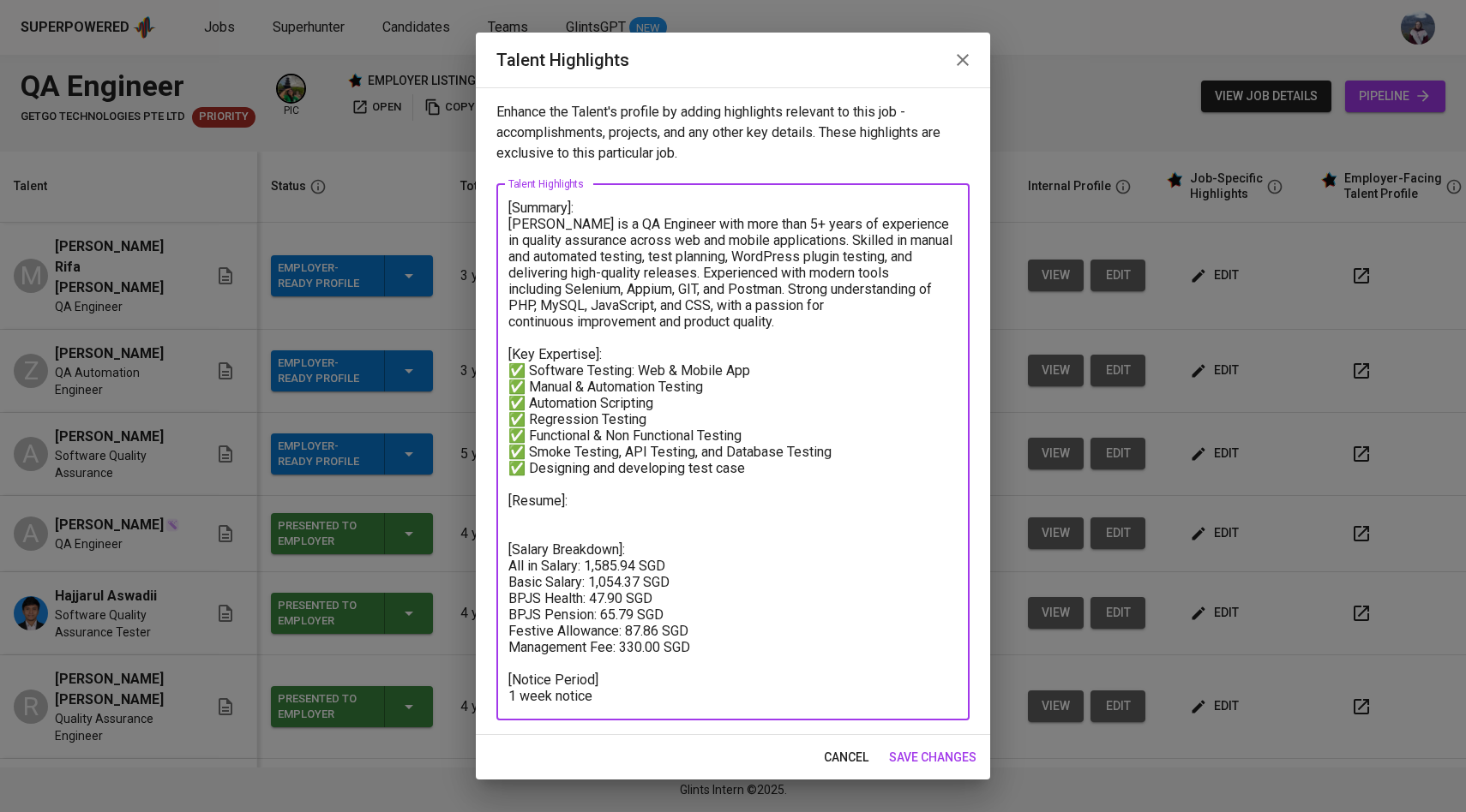
paste textarea "[URL][DOMAIN_NAME]"
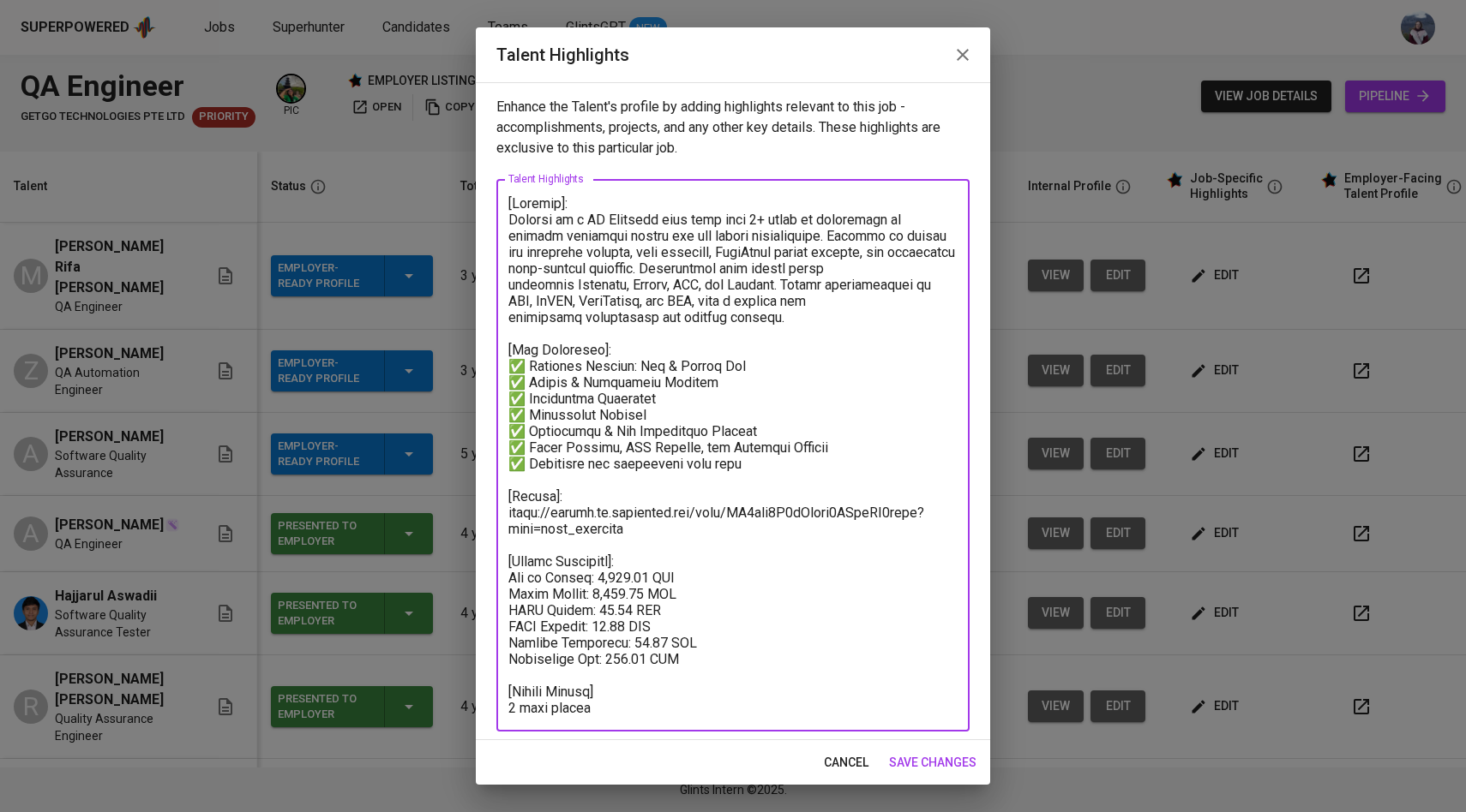
type textarea "[Loremip]: Dolorsi am c AD Elitsedd eius temp inci 6+ utlab et doloremagn al en…"
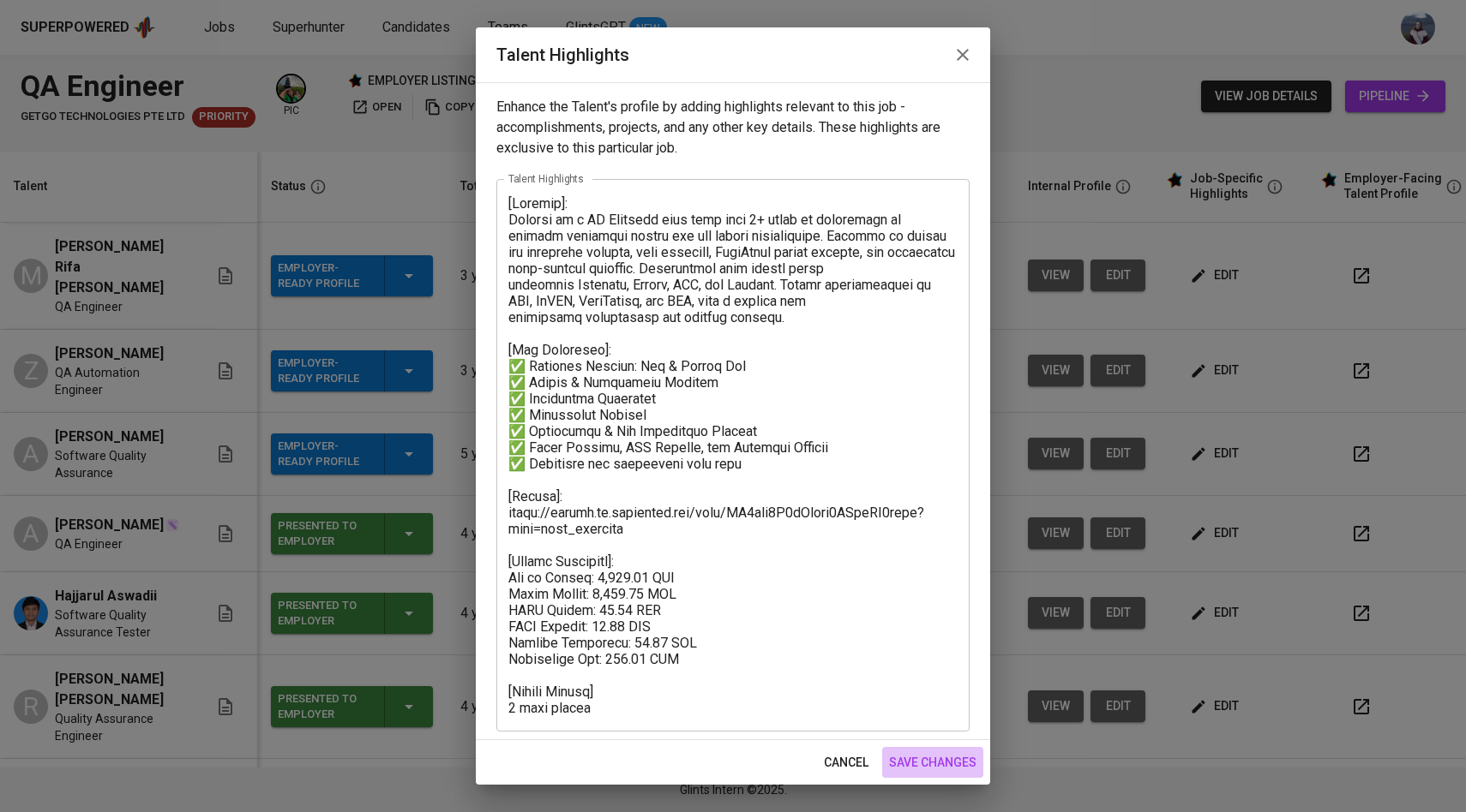
click at [942, 765] on span "save changes" at bounding box center [932, 763] width 87 height 21
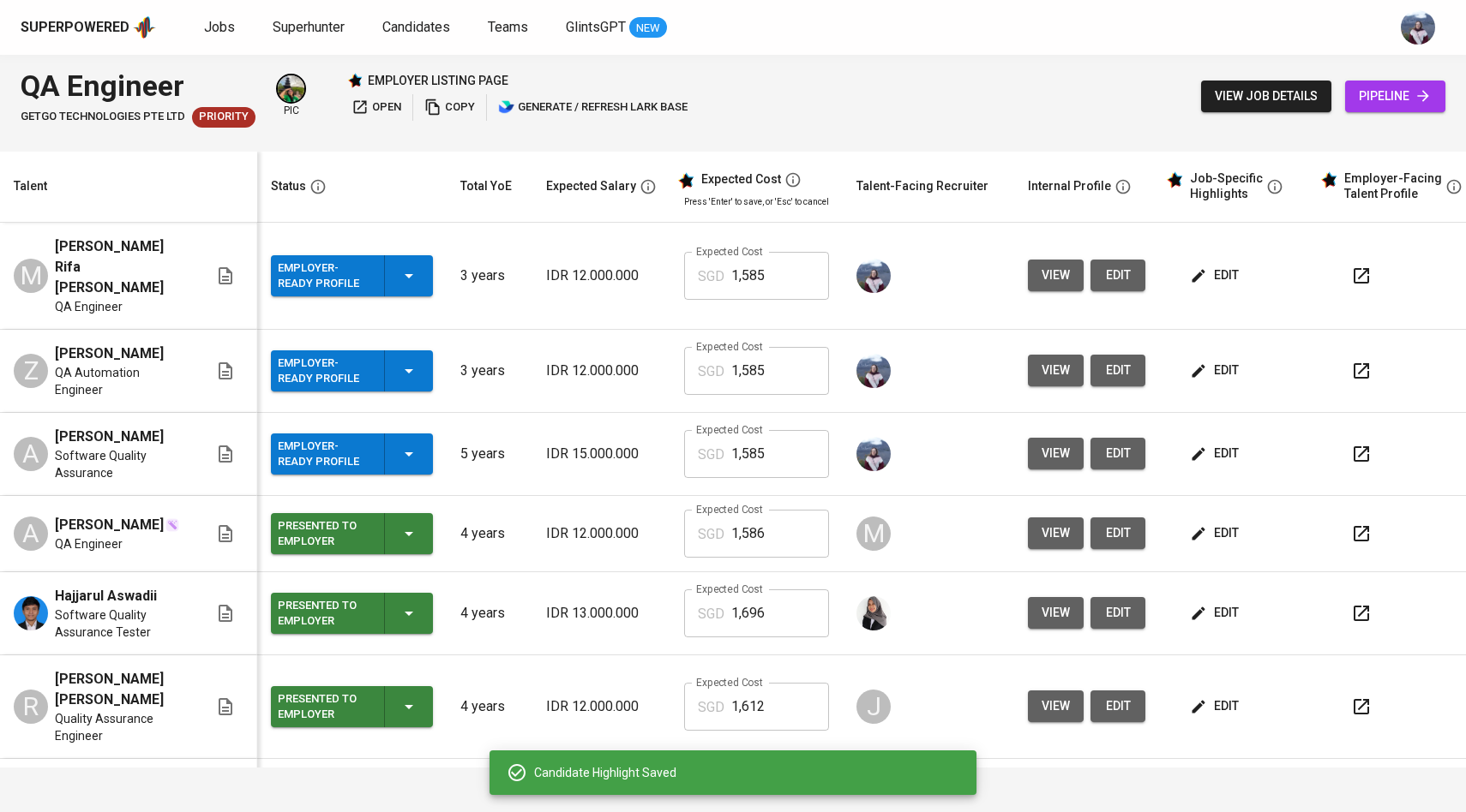
click at [1203, 360] on span "edit" at bounding box center [1216, 370] width 46 height 21
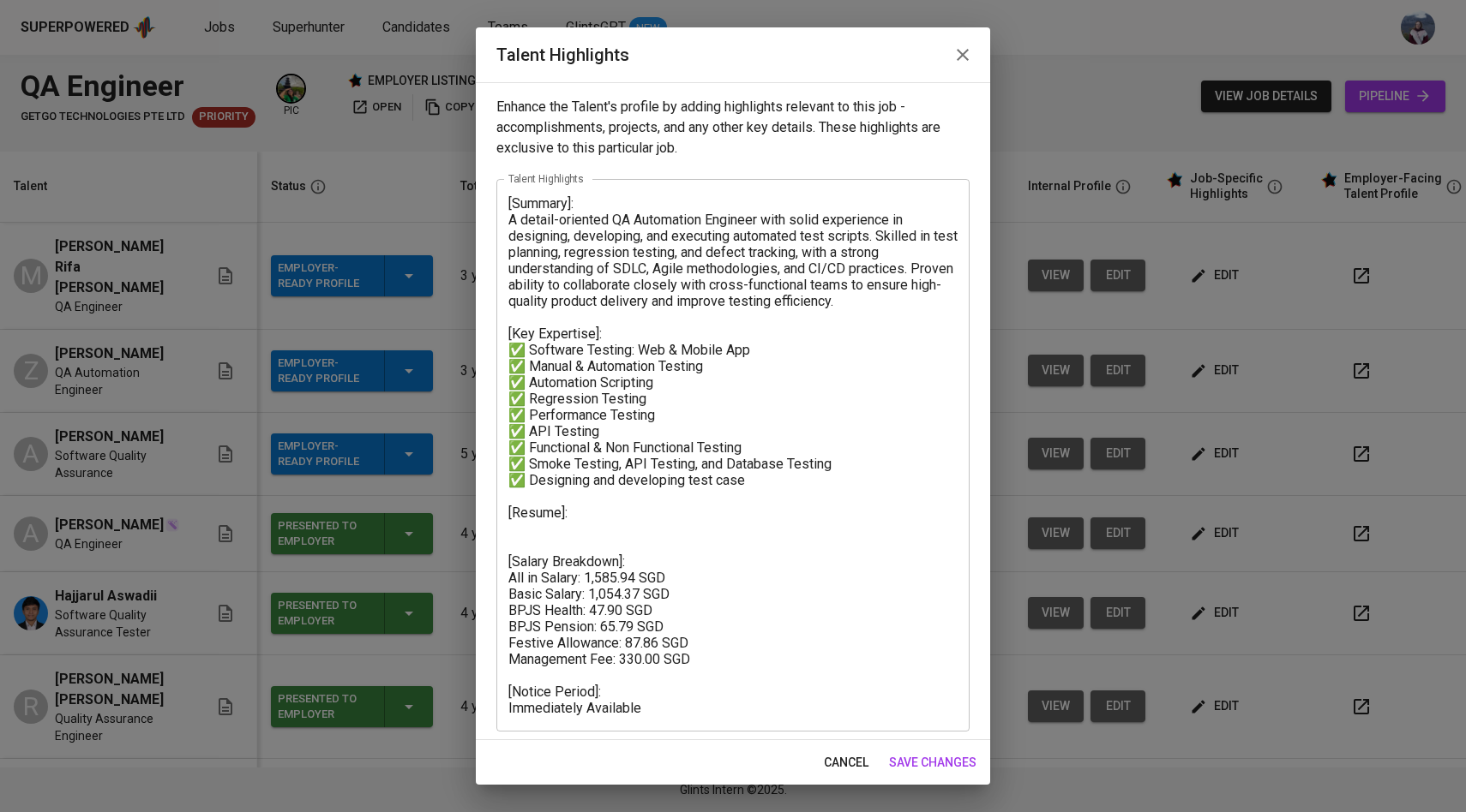
click at [948, 762] on span "save changes" at bounding box center [932, 763] width 87 height 21
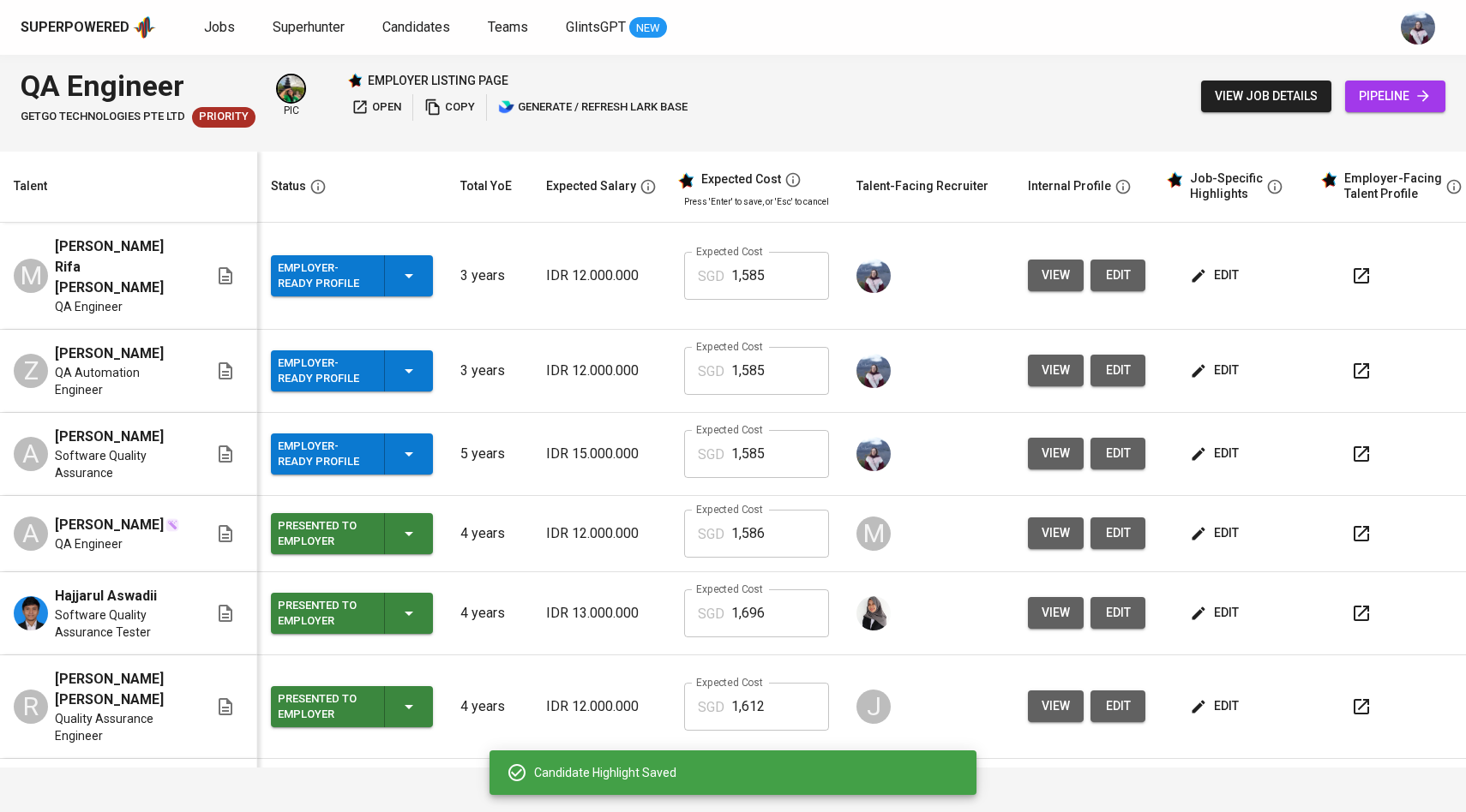
click at [1211, 266] on span "edit" at bounding box center [1216, 275] width 46 height 21
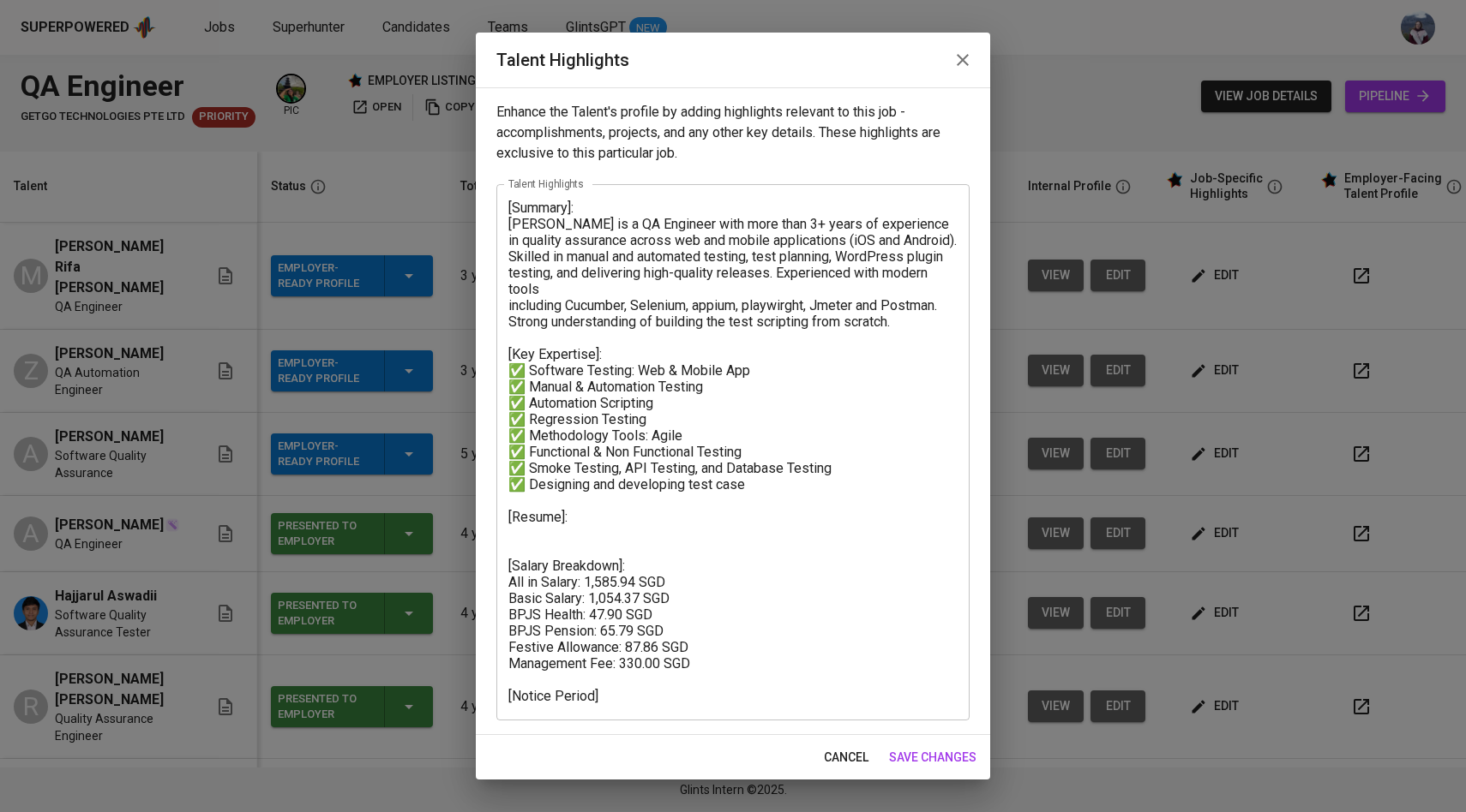
click at [583, 516] on textarea "[Summary]: [PERSON_NAME] is a QA Engineer with more than 3+ years of experience…" at bounding box center [733, 452] width 449 height 505
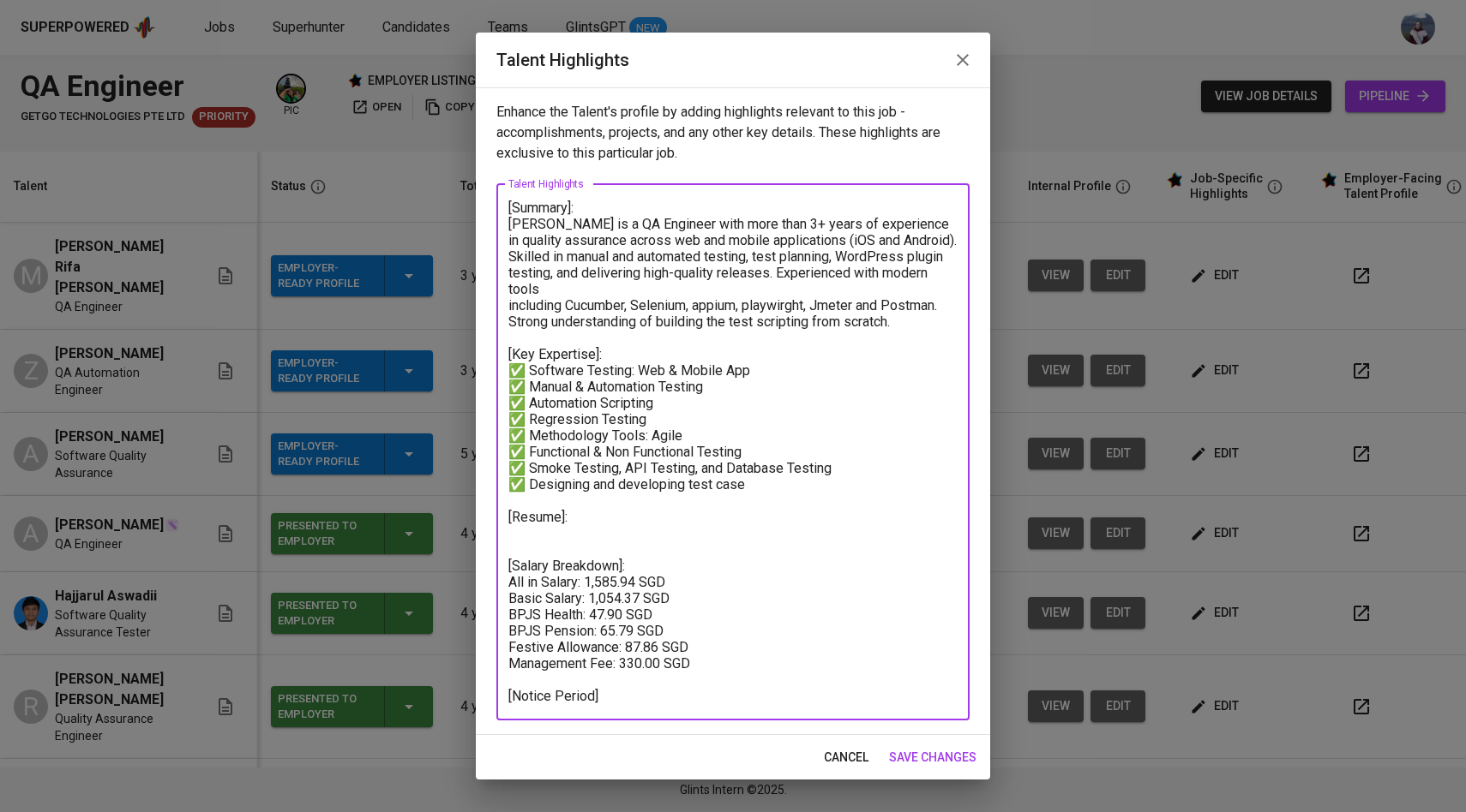
paste textarea "[URL][DOMAIN_NAME]"
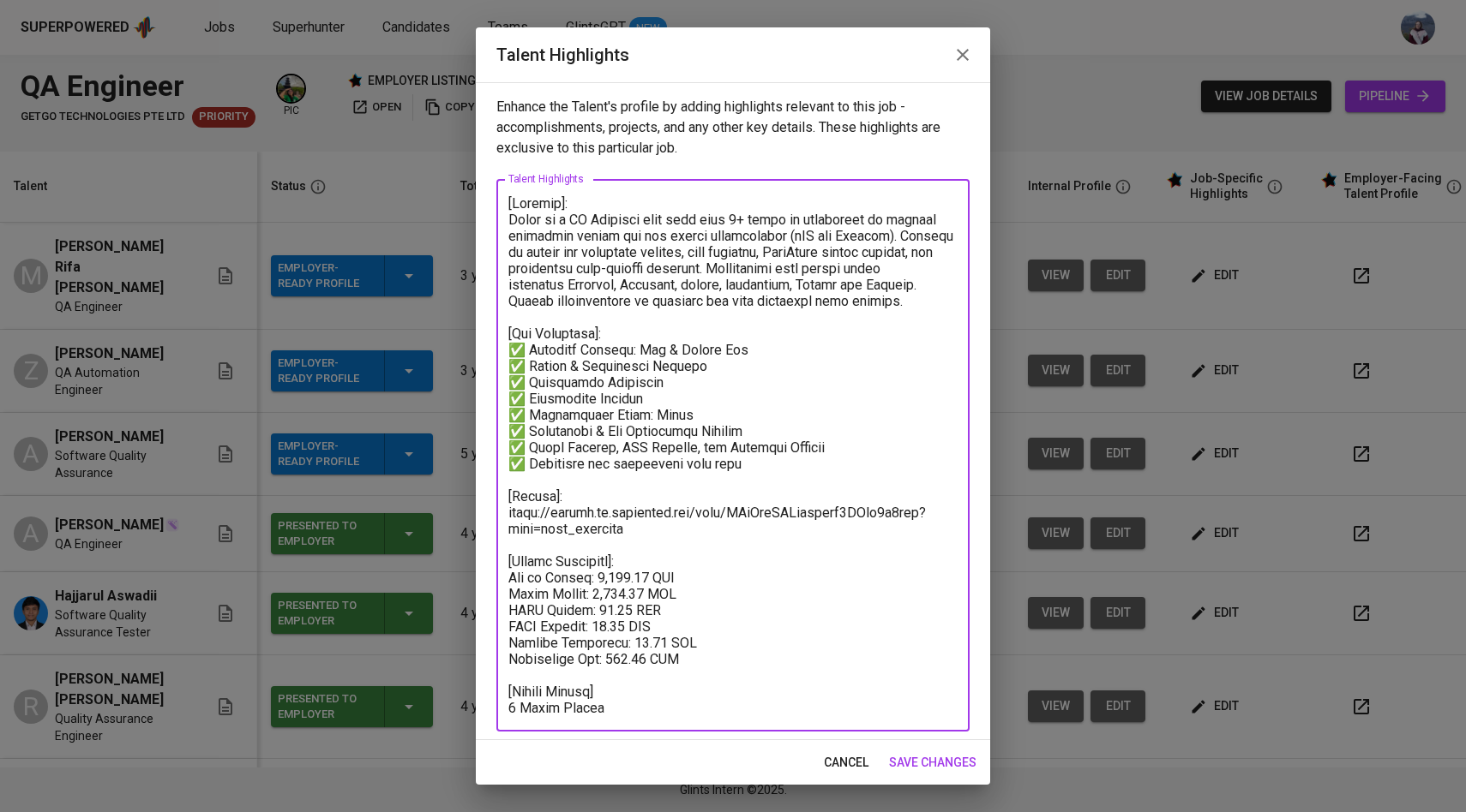
type textarea "[Loremip]: Dolor si a CO Adipisci elit sedd eius 4+ tempo in utlaboreet do magn…"
click at [951, 773] on button "save changes" at bounding box center [932, 763] width 101 height 32
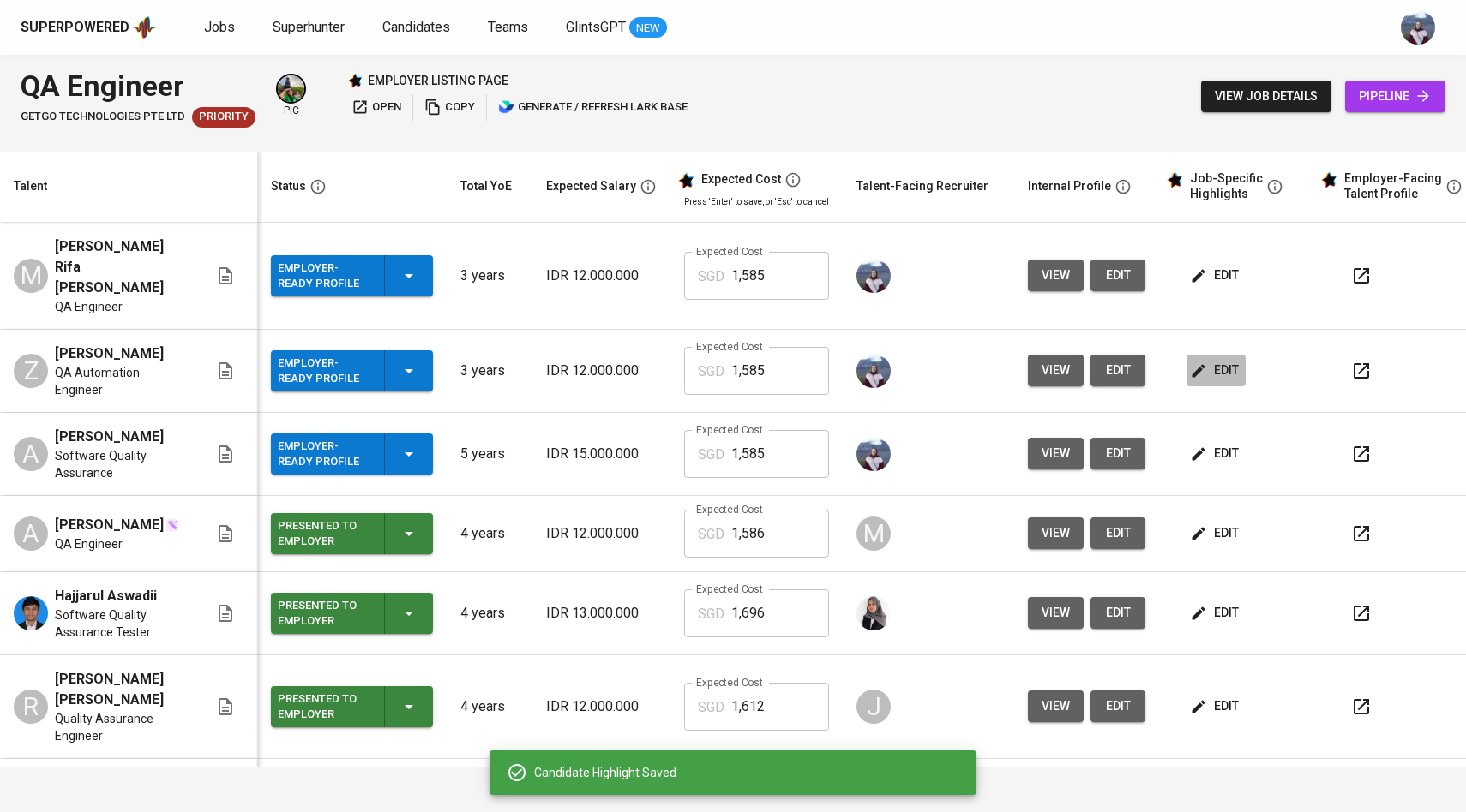
click at [1212, 360] on span "edit" at bounding box center [1216, 370] width 46 height 21
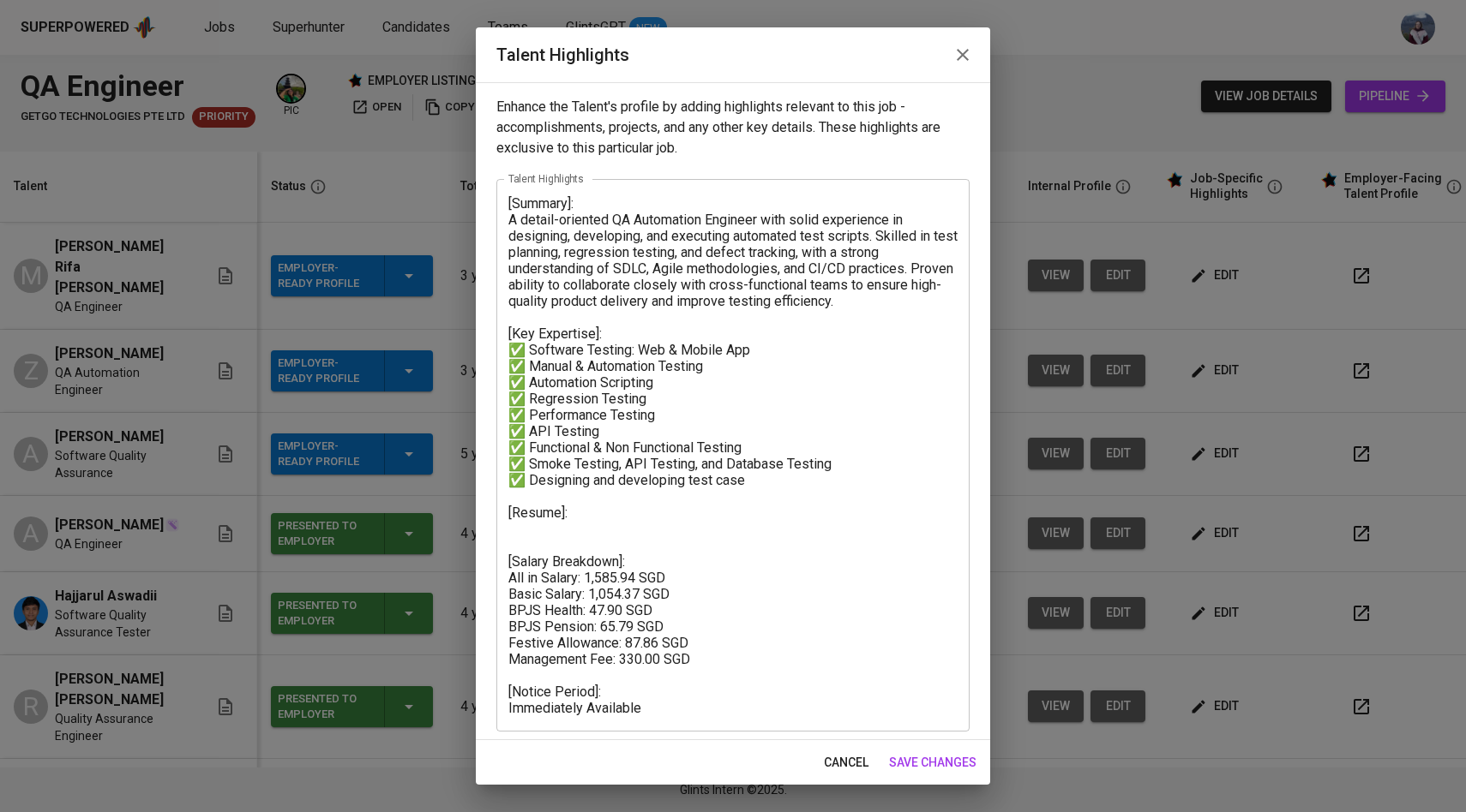
click at [604, 523] on textarea "[Summary]: A detail-oriented QA Automation Engineer with solid experience in de…" at bounding box center [733, 456] width 449 height 521
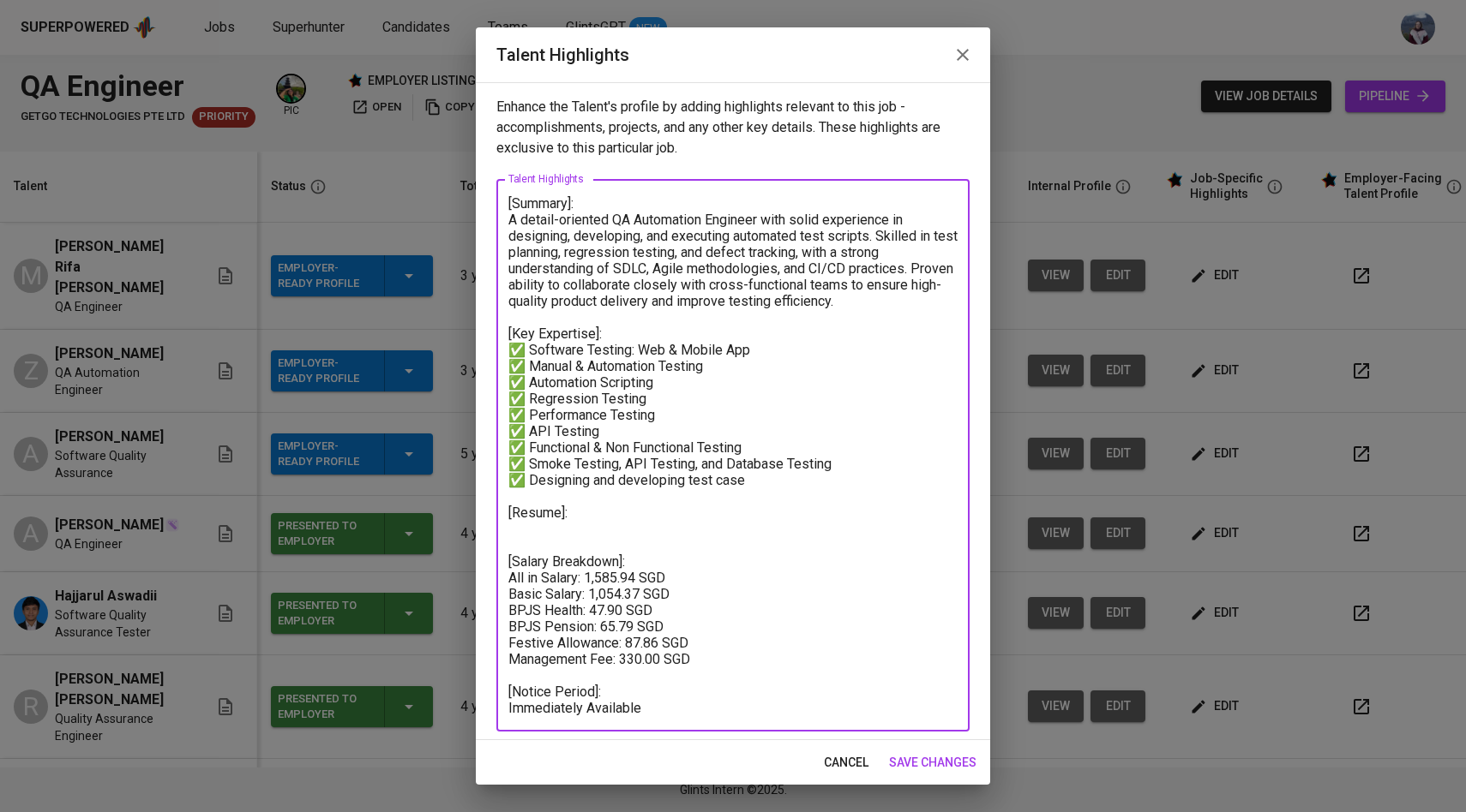
paste textarea "[URL][DOMAIN_NAME]"
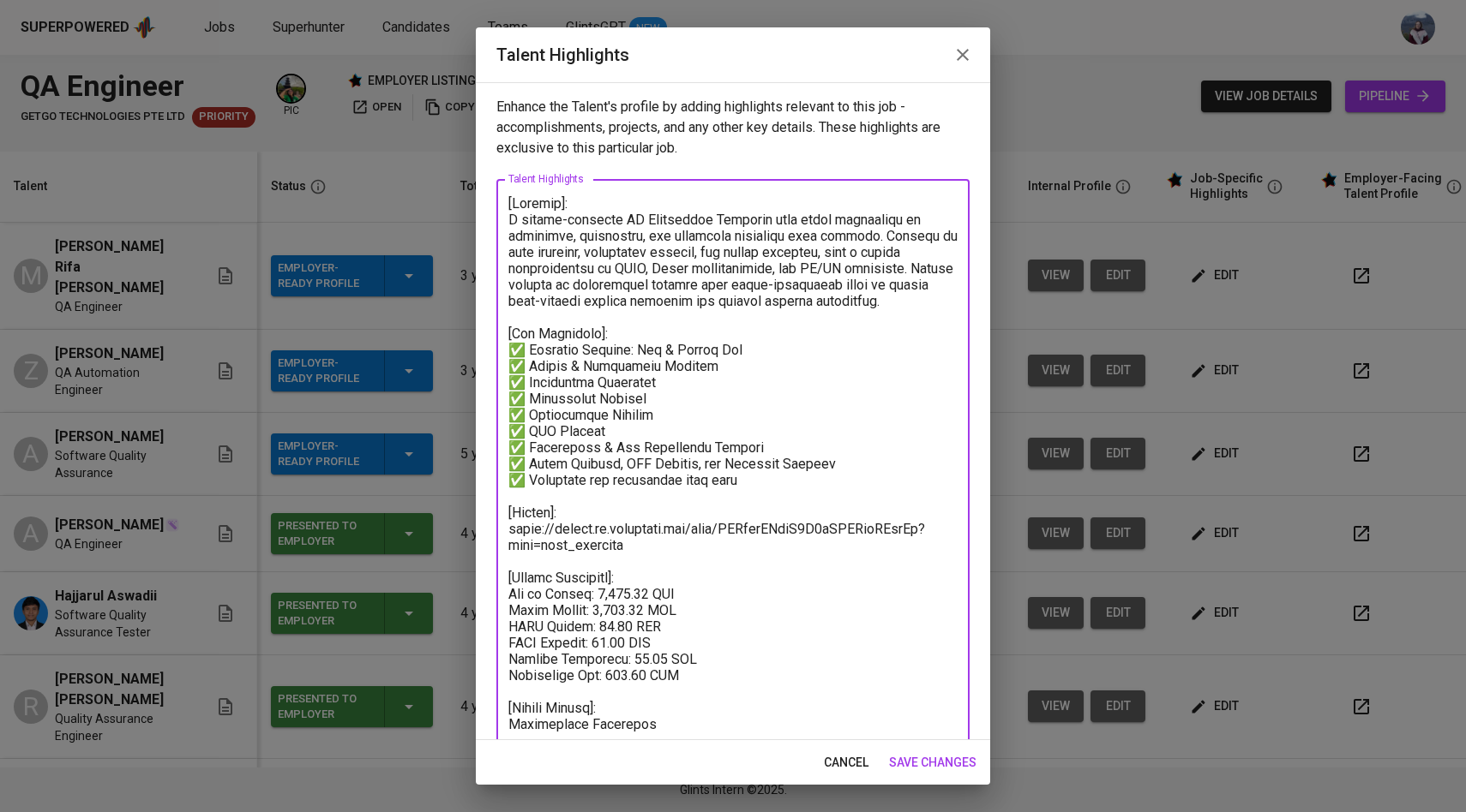
type textarea "[Loremip]: D sitame-consecte AD Elitseddoe Temporin utla etdol magnaaliqu en ad…"
click at [904, 769] on span "save changes" at bounding box center [932, 763] width 87 height 21
